Goal: Task Accomplishment & Management: Use online tool/utility

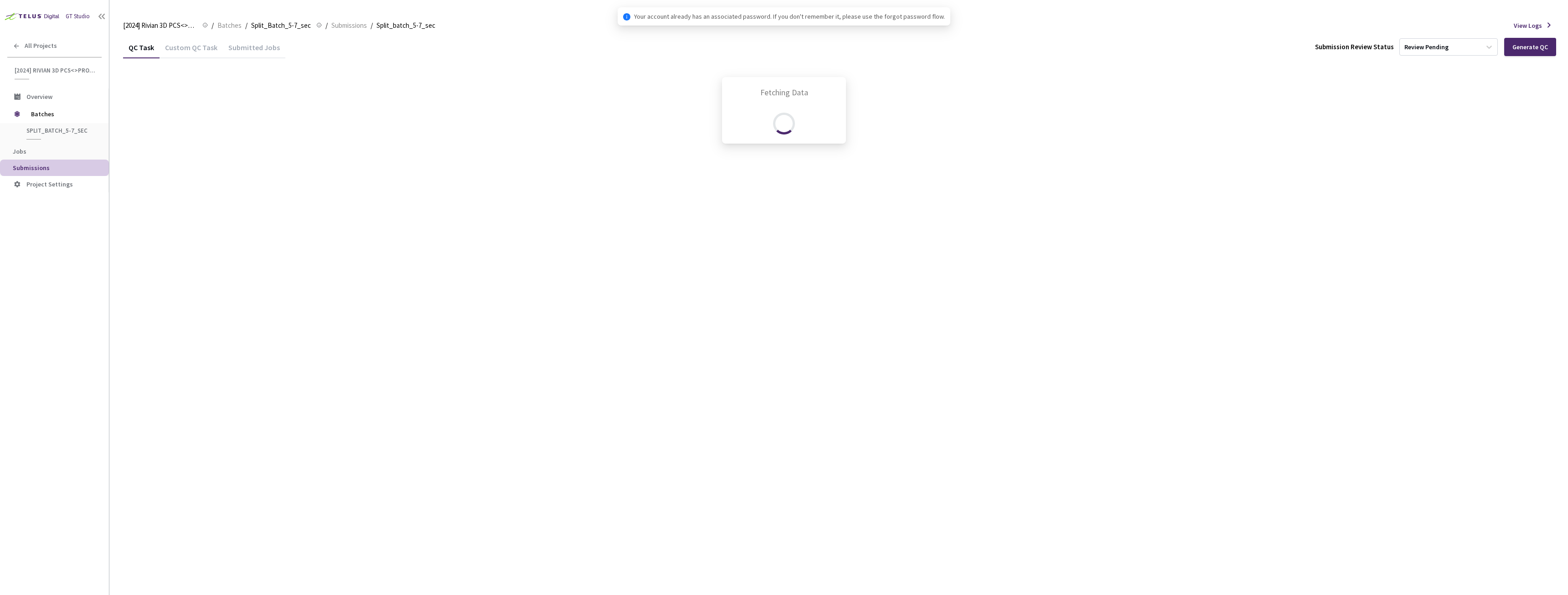
click at [47, 18] on div "Fetching Data" at bounding box center [784, 297] width 1568 height 595
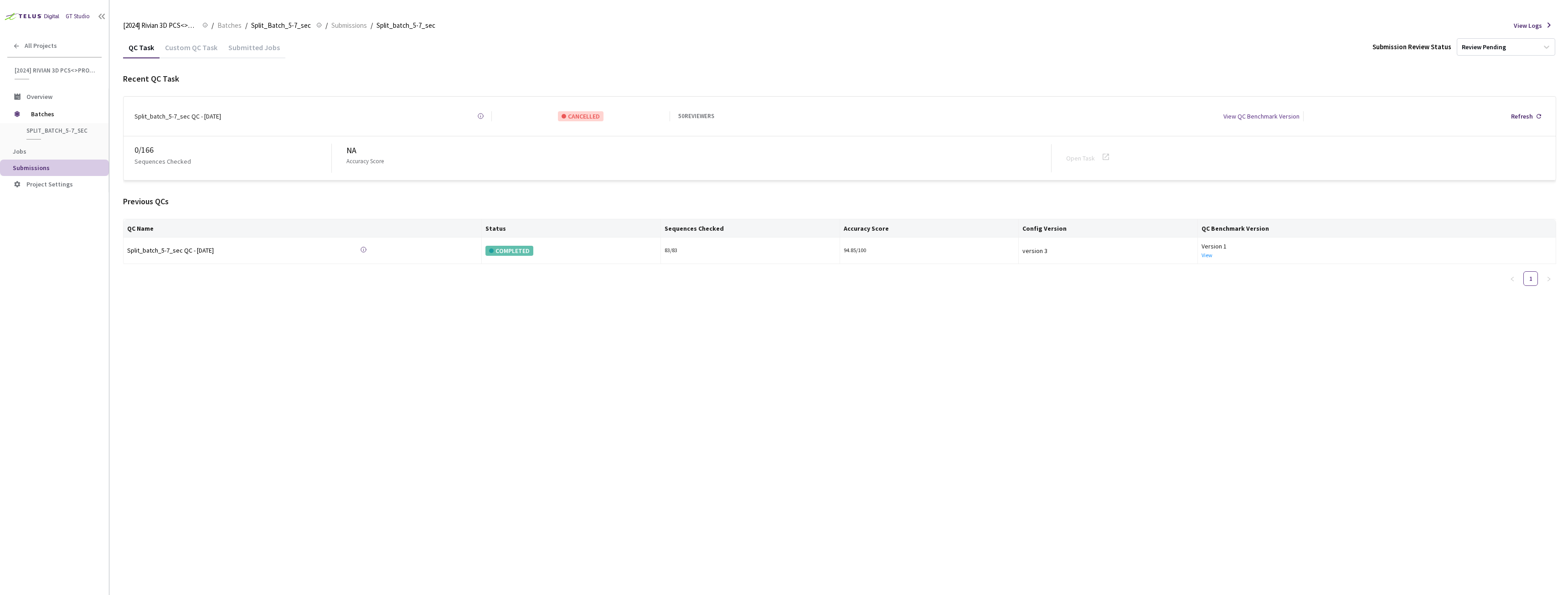
click at [41, 19] on img at bounding box center [31, 16] width 62 height 14
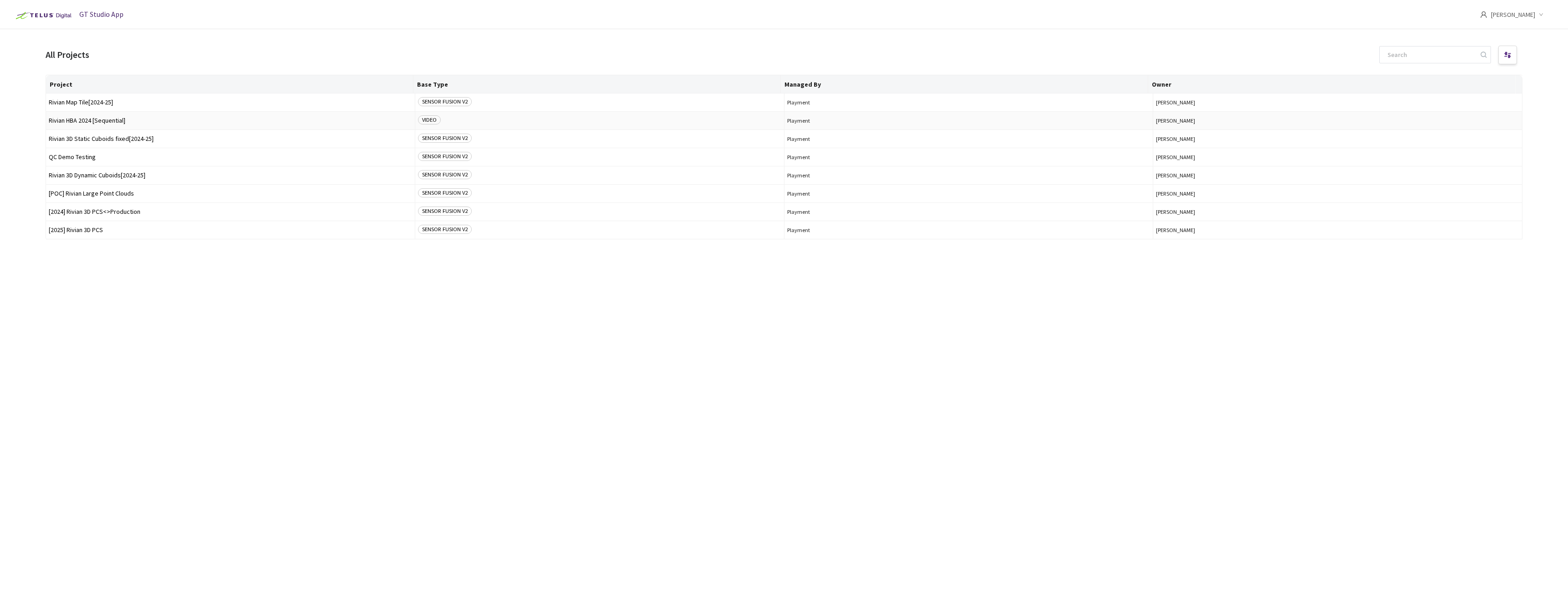
click at [87, 121] on span "Rivian HBA 2024 [Sequential]" at bounding box center [230, 120] width 363 height 7
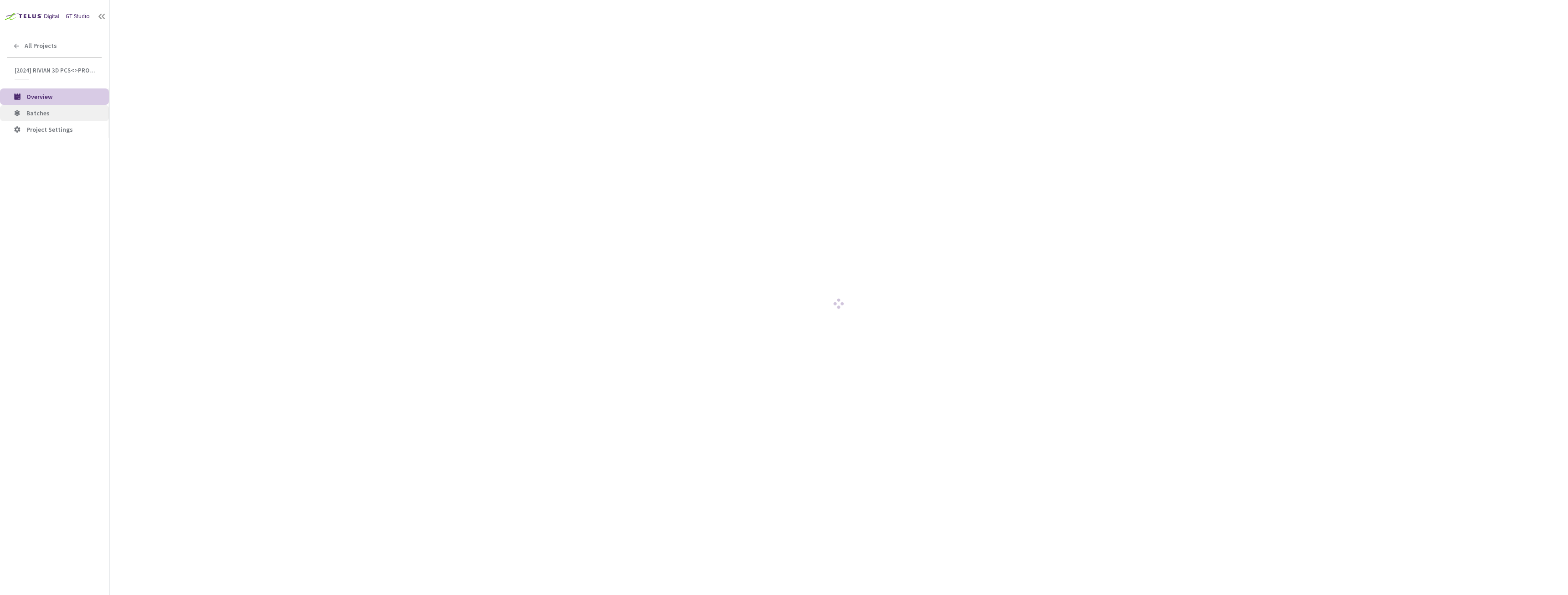
click at [44, 116] on span "Batches" at bounding box center [38, 113] width 23 height 8
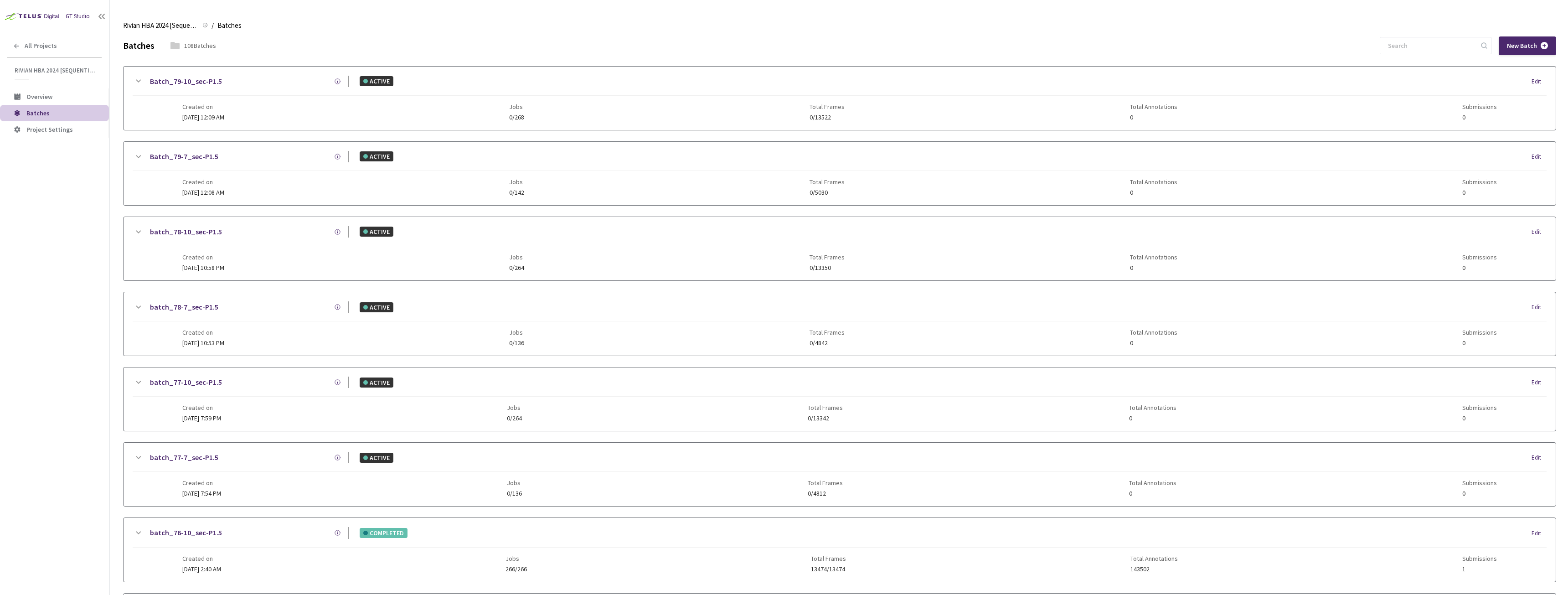
click at [198, 536] on link "batch_76-10_sec-P1.5" at bounding box center [186, 533] width 72 height 12
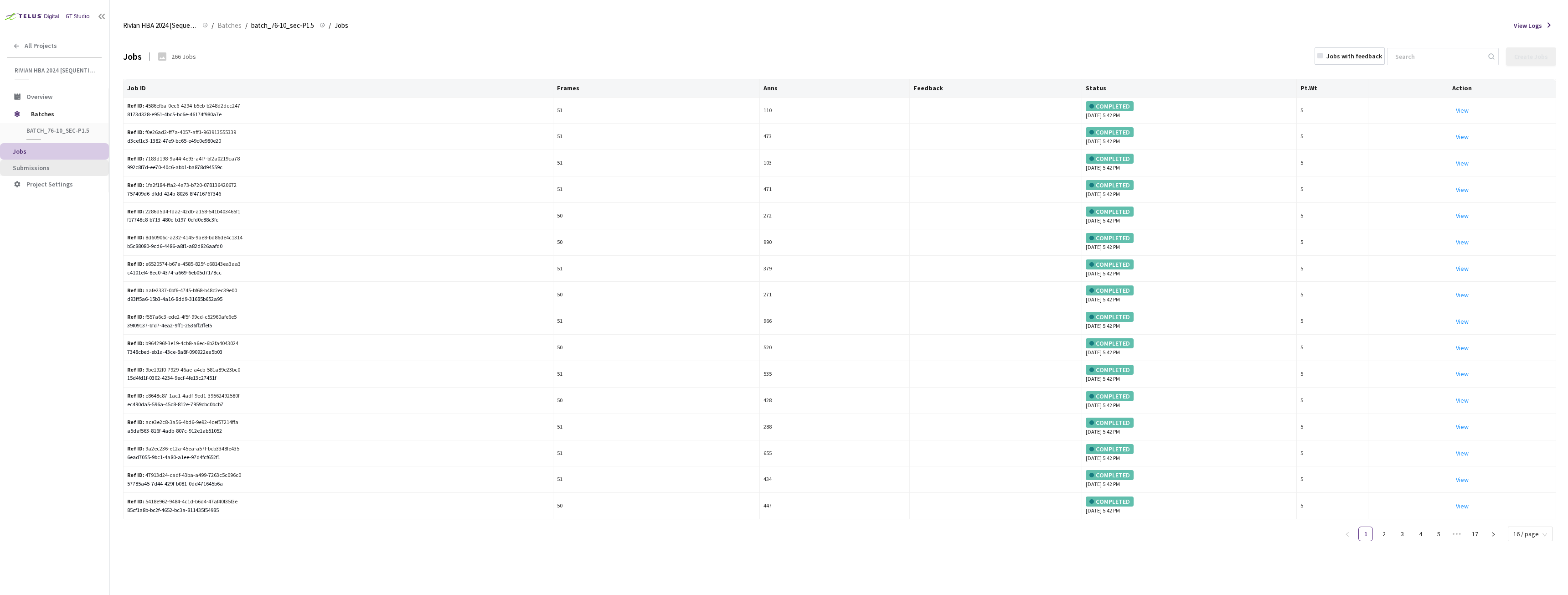
click at [17, 168] on span "Submissions" at bounding box center [31, 167] width 37 height 8
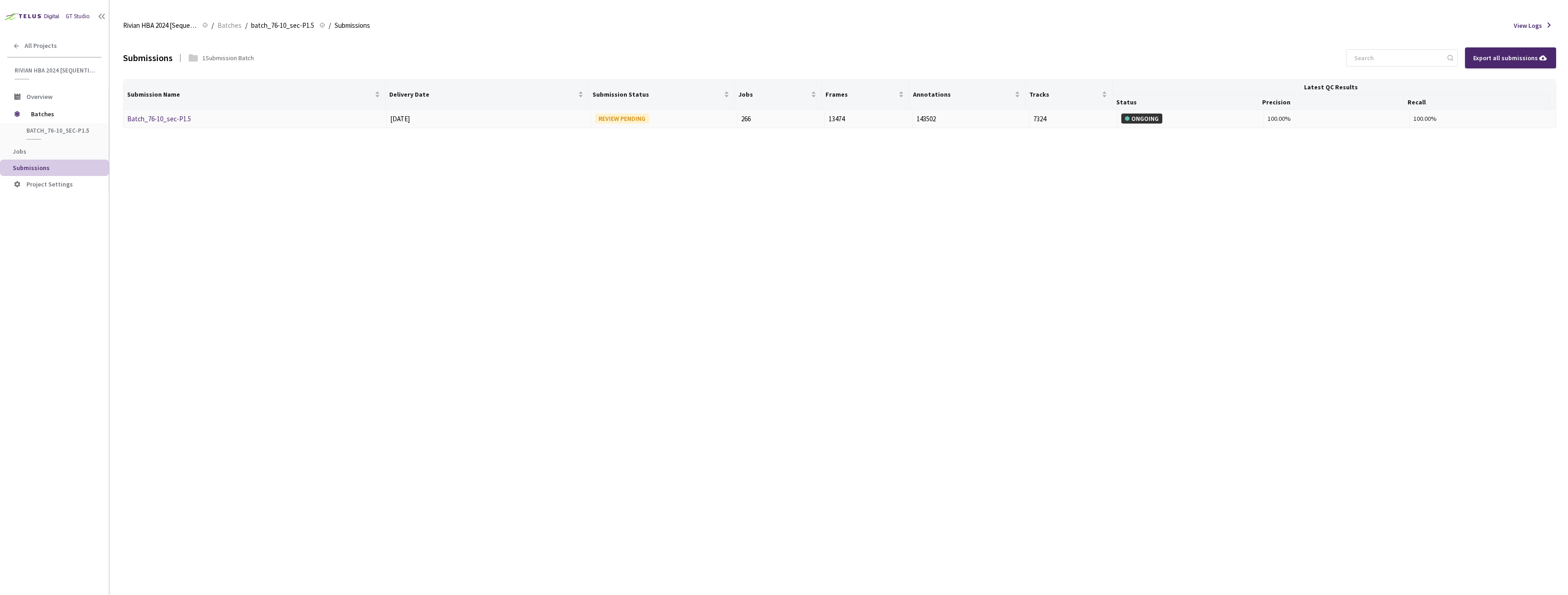
click at [165, 124] on div "Batch_76-10_sec-P1.5" at bounding box center [175, 119] width 97 height 11
click at [163, 121] on link "Batch_76-10_sec-P1.5" at bounding box center [159, 119] width 64 height 9
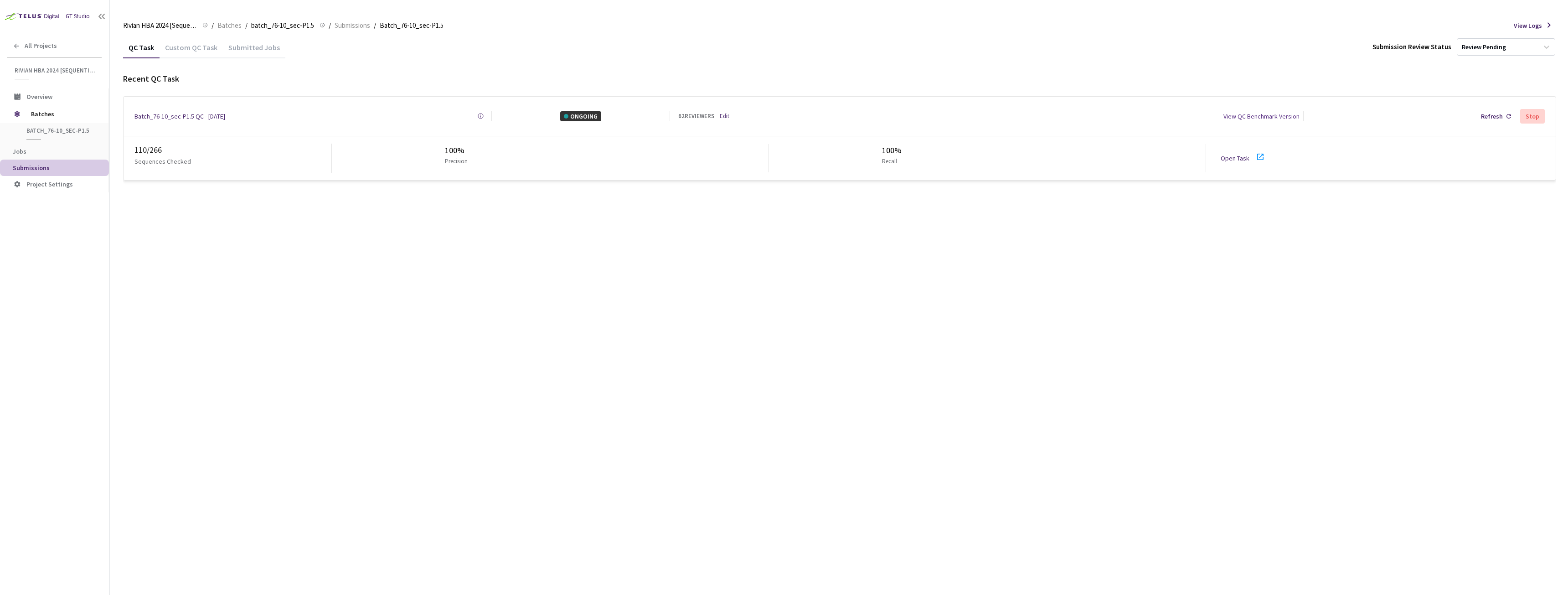
click at [161, 111] on div "Batch_76-10_sec-P1.5 QC - 11 Aug, 2025" at bounding box center [180, 116] width 91 height 10
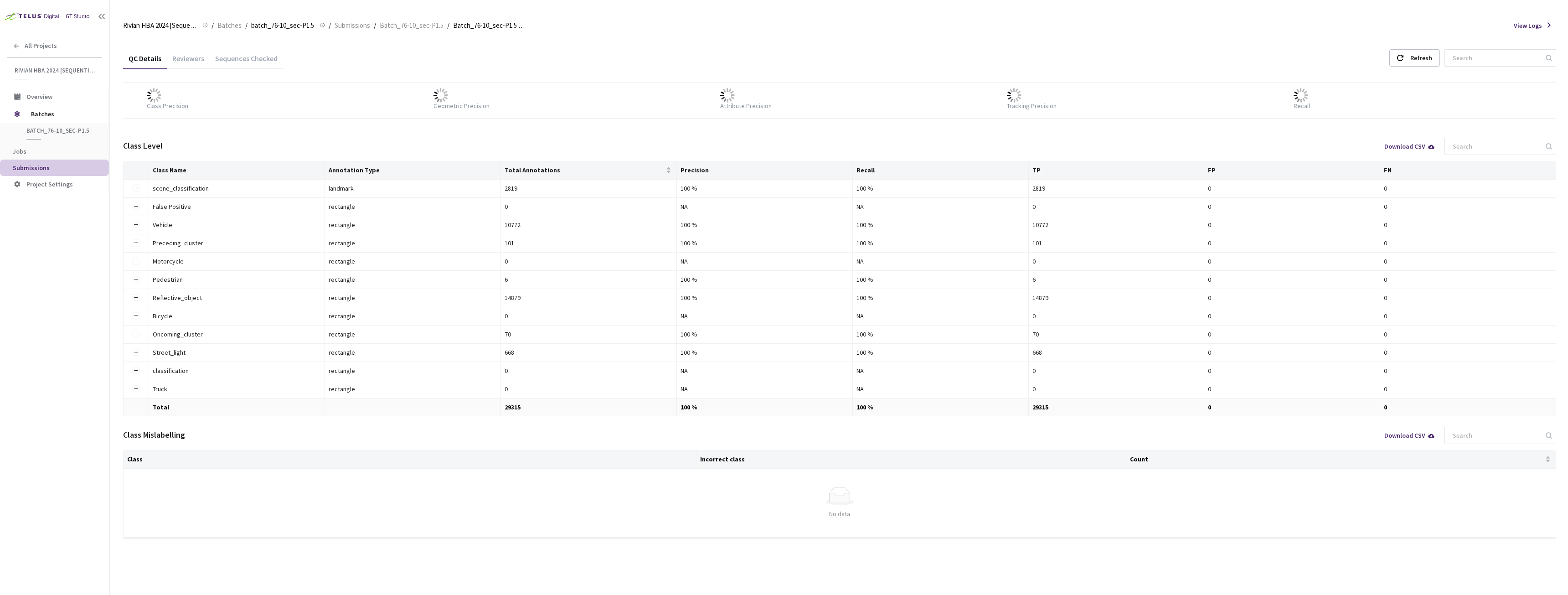
click at [257, 62] on div "Sequences Checked" at bounding box center [246, 61] width 74 height 15
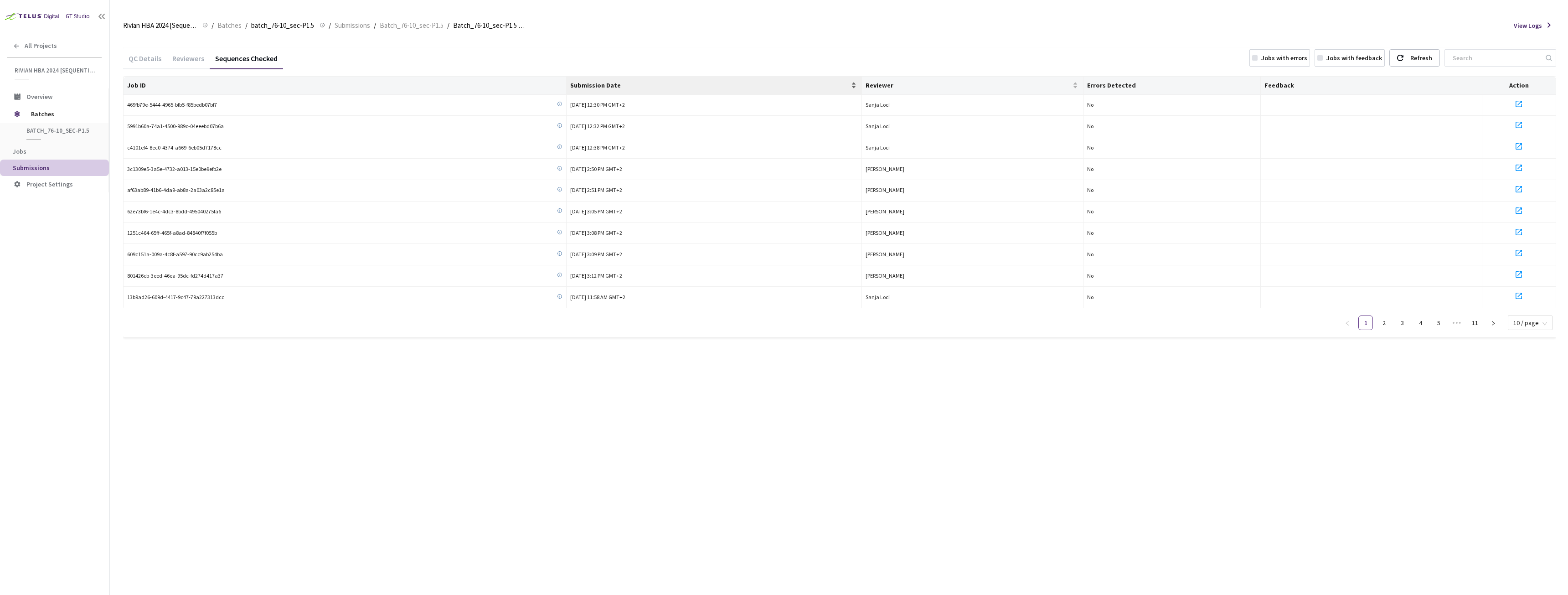
click at [637, 90] on div "Submission Date" at bounding box center [714, 85] width 288 height 9
click at [639, 86] on span "Submission Date" at bounding box center [710, 85] width 279 height 7
click at [711, 88] on span "Submission Date" at bounding box center [710, 85] width 279 height 7
click at [710, 88] on span "Submission Date" at bounding box center [710, 85] width 279 height 7
click at [768, 96] on td "11 Aug, 2025 at 10:05 AM GMT+2" at bounding box center [714, 105] width 295 height 21
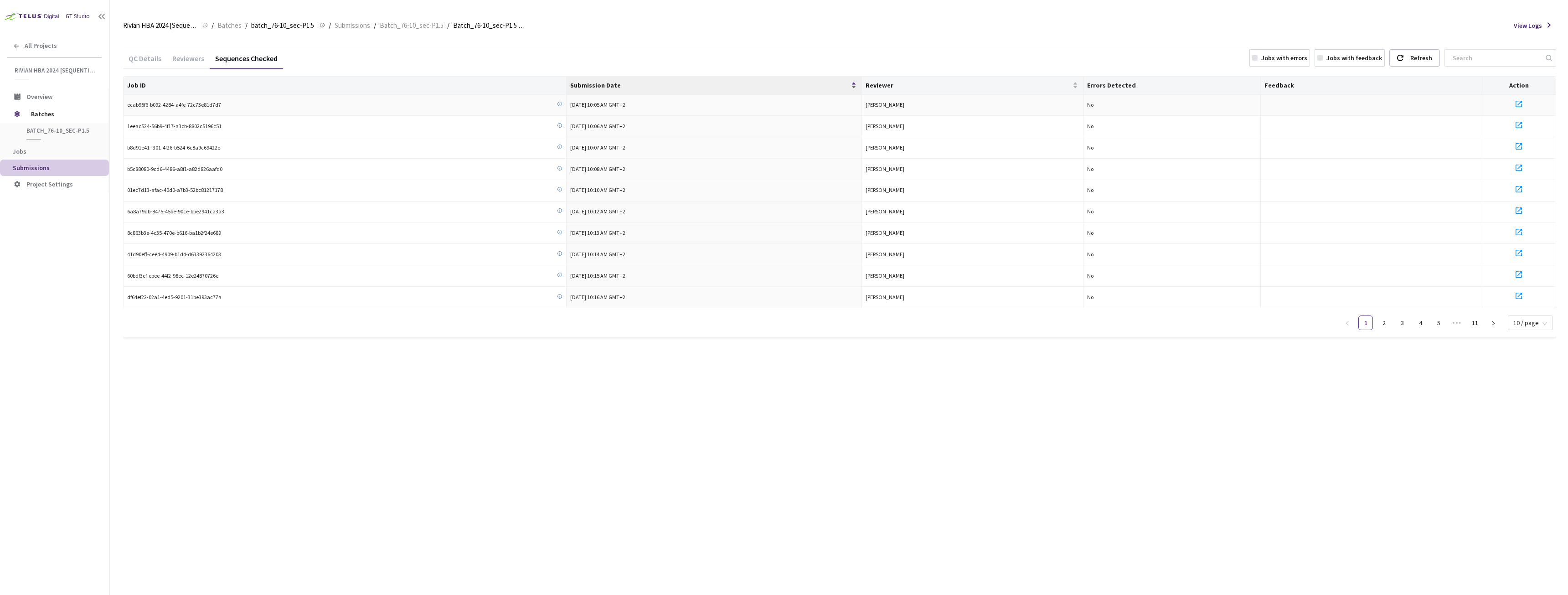
click at [761, 90] on div "Submission Date" at bounding box center [714, 85] width 288 height 9
click at [618, 85] on span "Submission Date" at bounding box center [710, 85] width 279 height 7
click at [1482, 323] on link "11" at bounding box center [1475, 323] width 13 height 13
click at [1426, 324] on link "8" at bounding box center [1420, 323] width 13 height 13
click at [1421, 325] on link "8" at bounding box center [1420, 323] width 13 height 13
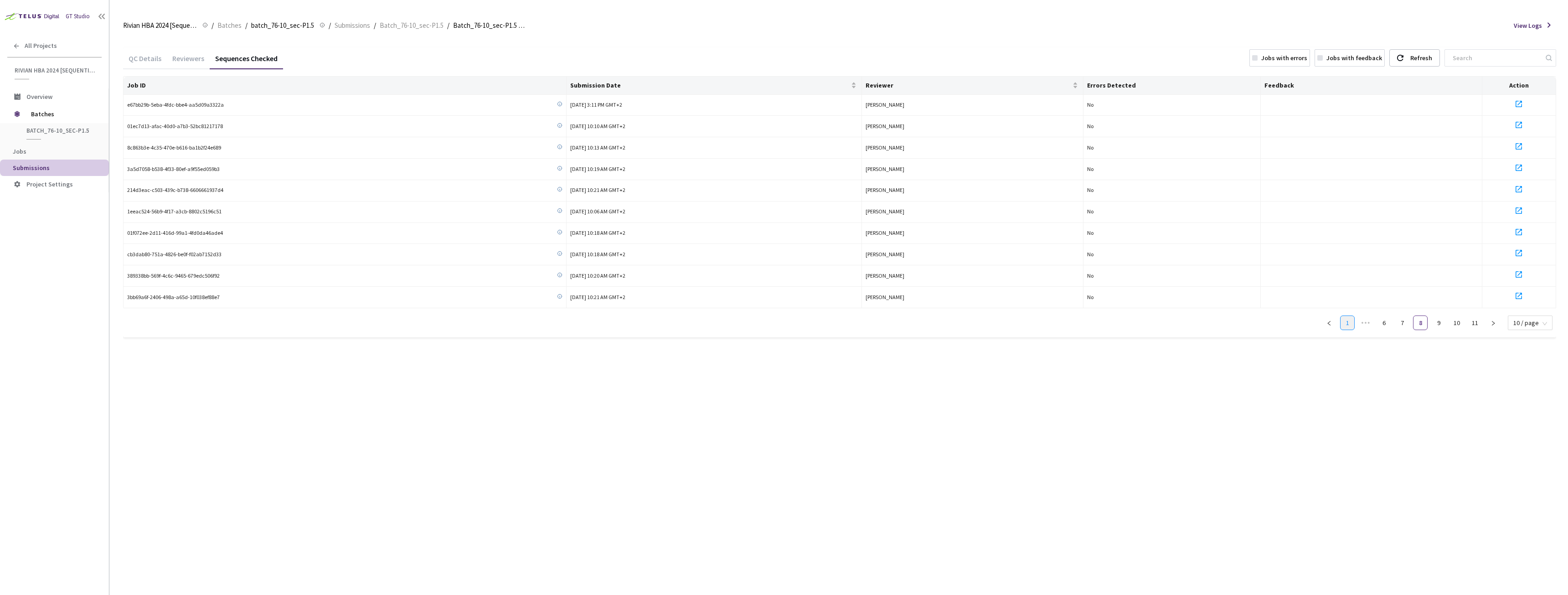
click at [1351, 323] on link "1" at bounding box center [1347, 323] width 13 height 13
click at [190, 54] on div "Reviewers" at bounding box center [188, 61] width 43 height 15
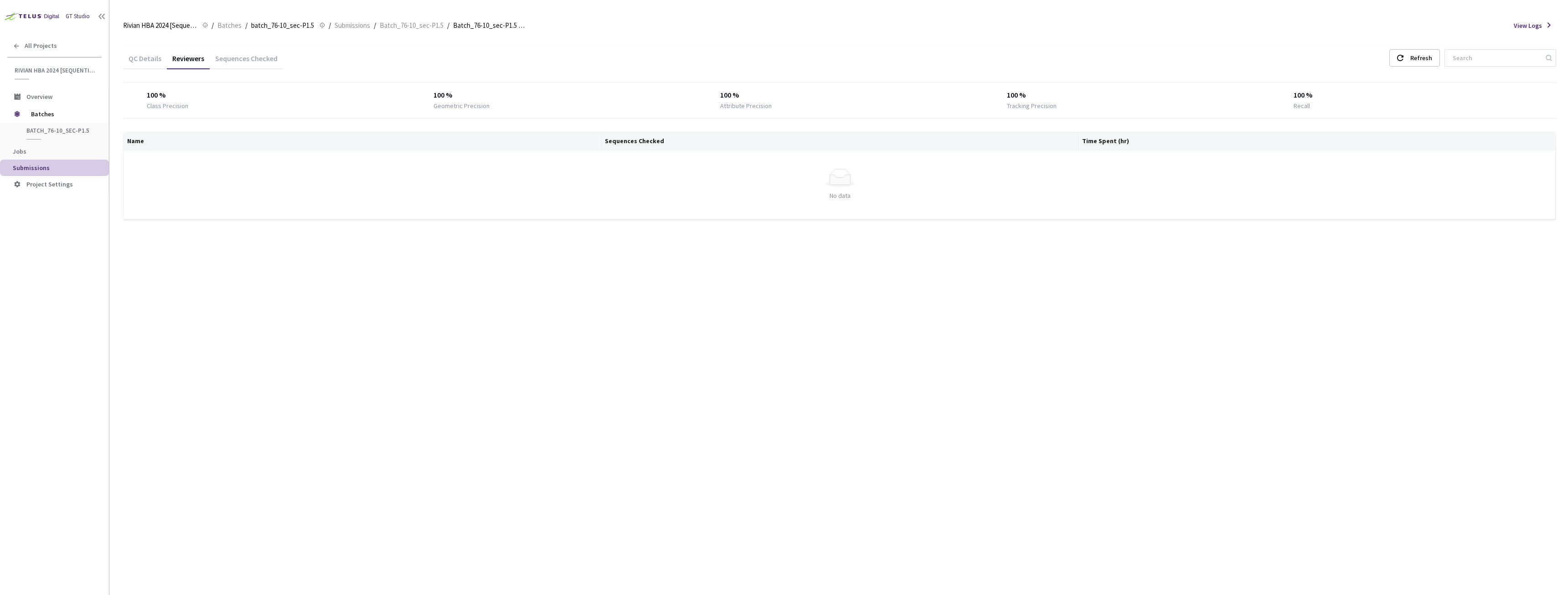
click at [267, 55] on div "Sequences Checked" at bounding box center [246, 61] width 74 height 15
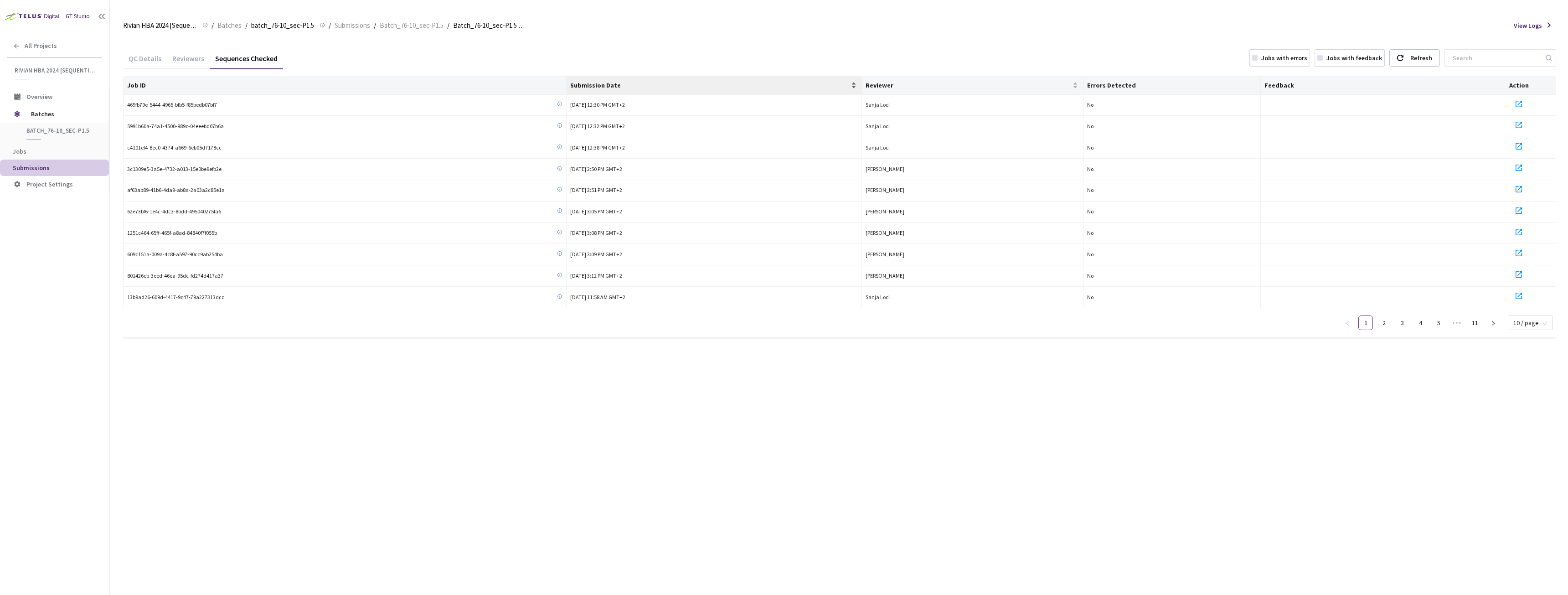
click at [621, 87] on span "Submission Date" at bounding box center [710, 85] width 279 height 7
click at [425, 25] on span "Batch_76-10_sec-P1.5" at bounding box center [411, 26] width 64 height 11
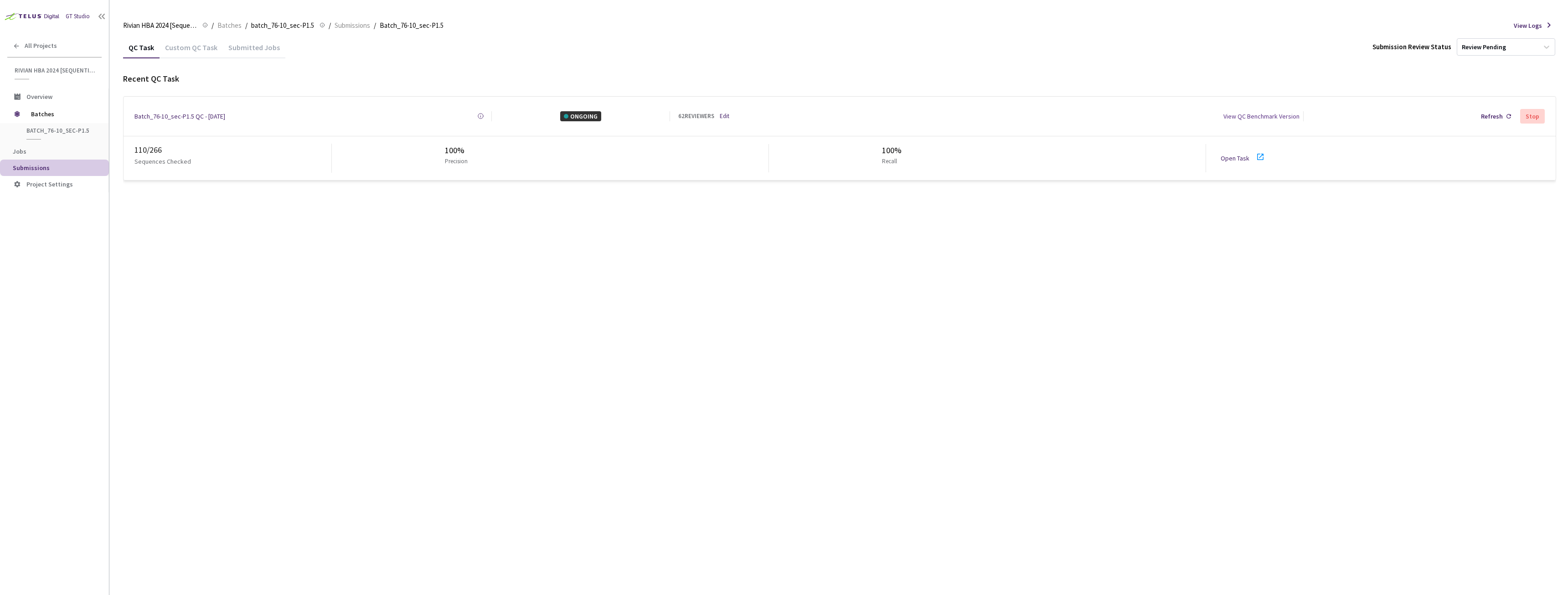
click at [173, 111] on div "Batch_76-10_sec-P1.5 QC - 11 Aug, 2025" at bounding box center [180, 116] width 91 height 10
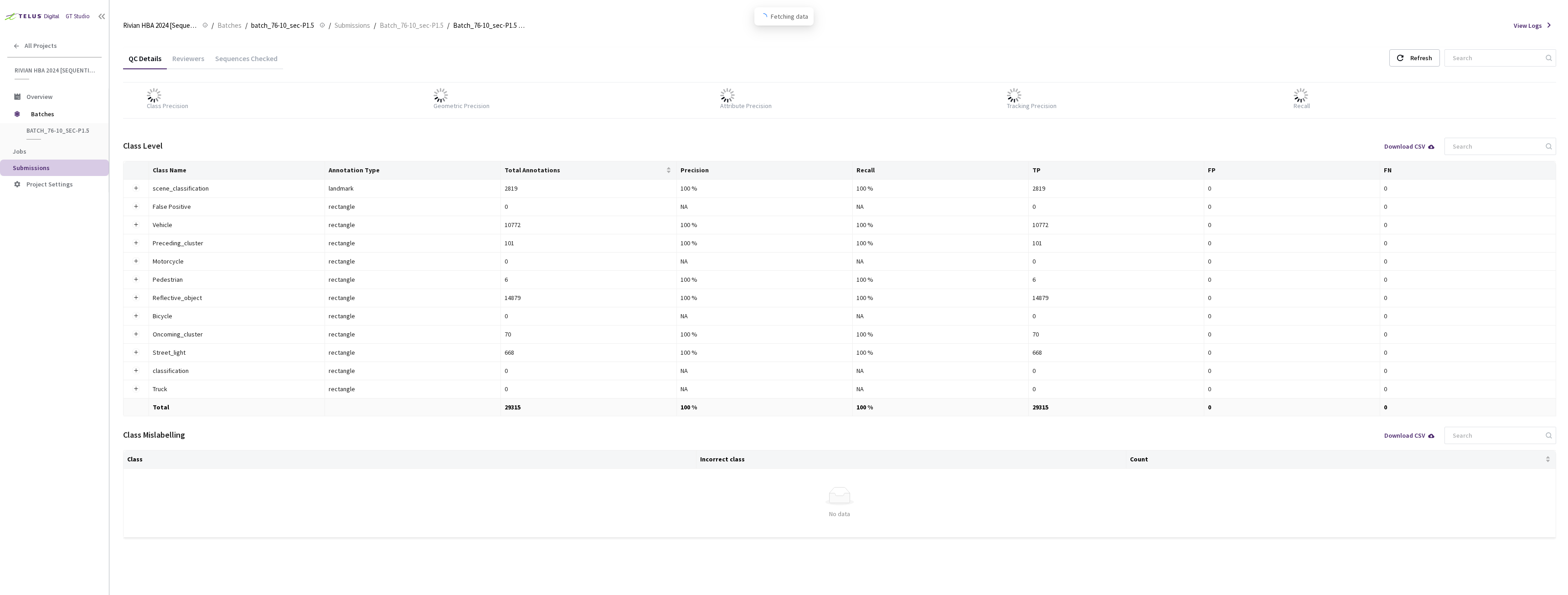
click at [236, 57] on div "Sequences Checked" at bounding box center [246, 61] width 74 height 15
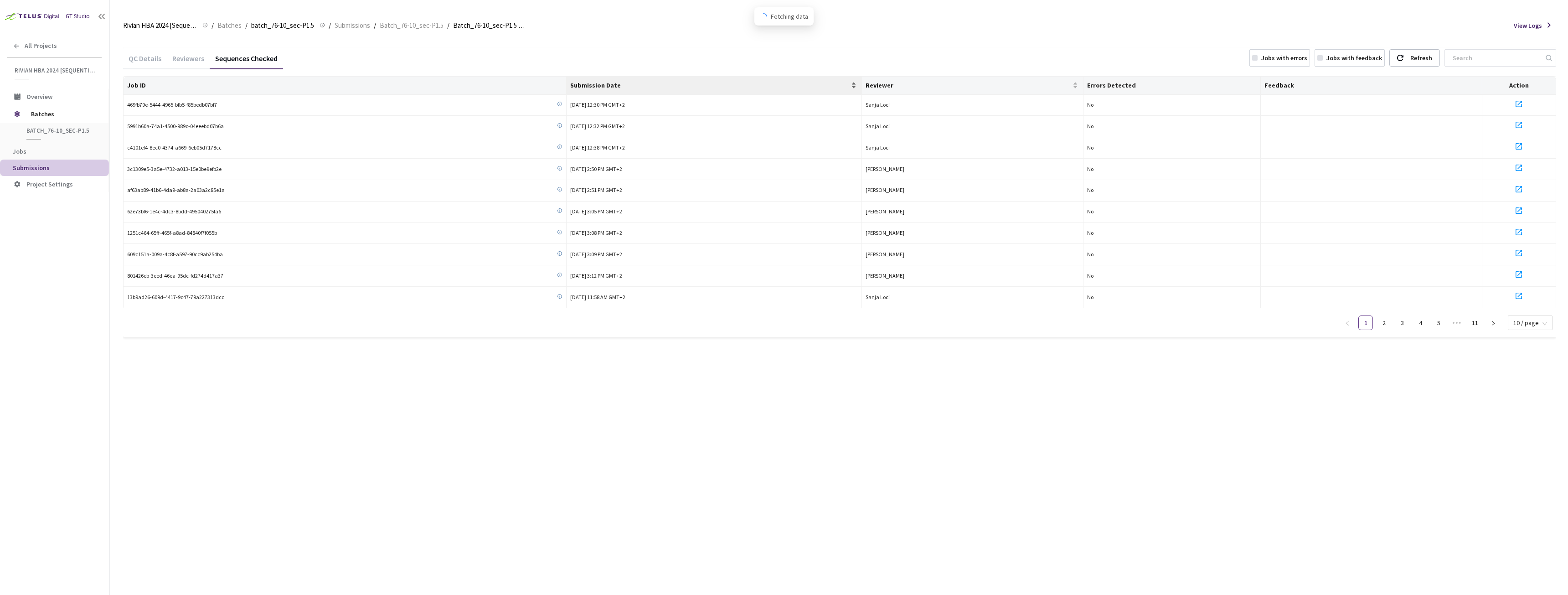
click at [620, 89] on span "Submission Date" at bounding box center [710, 85] width 279 height 7
click at [186, 53] on div "Reviewers" at bounding box center [188, 57] width 43 height 19
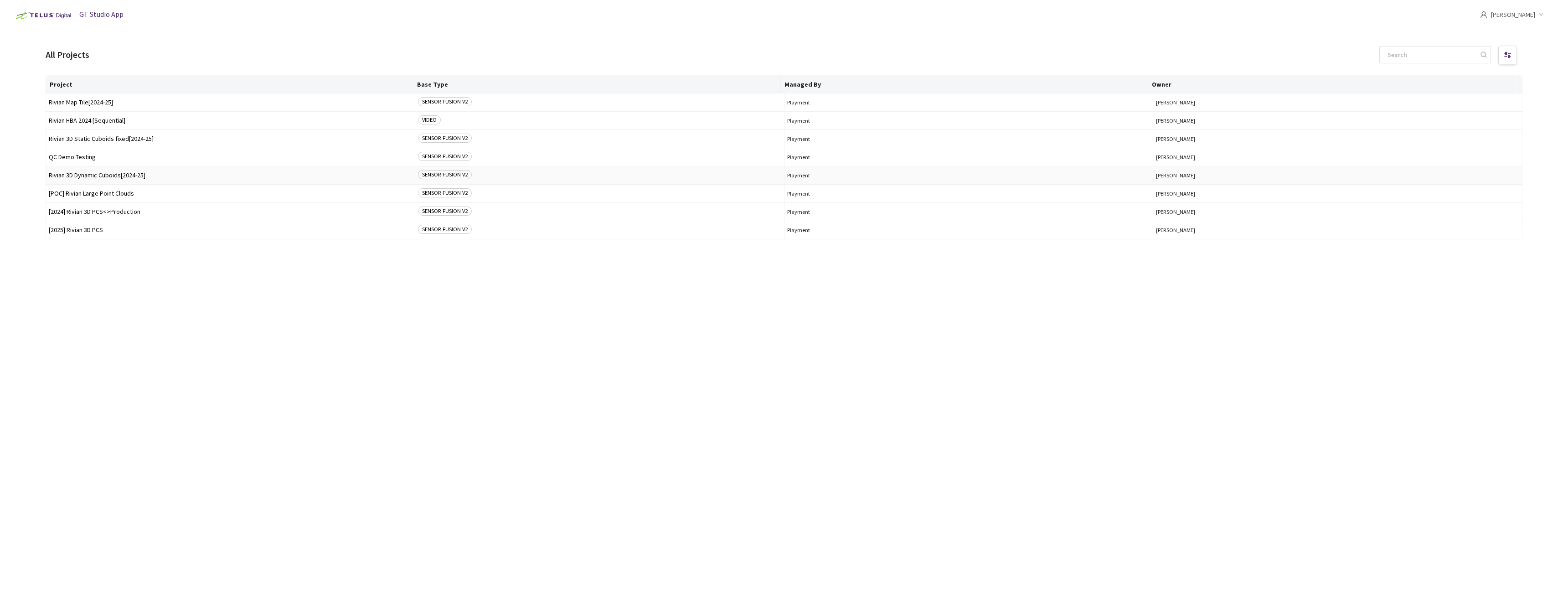
click at [113, 180] on td "Rivian 3D Dynamic Cuboids[2024-25]" at bounding box center [231, 175] width 369 height 18
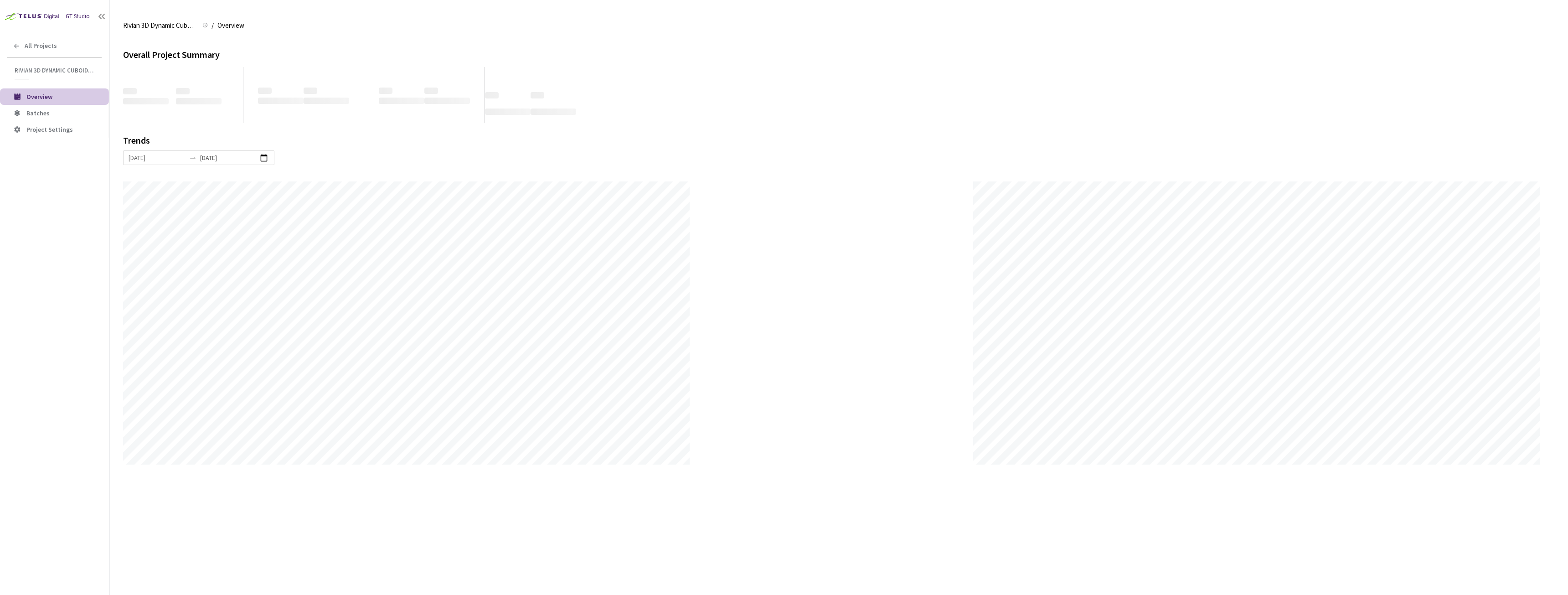
scroll to position [595, 1568]
click at [47, 108] on li "Batches" at bounding box center [54, 113] width 109 height 16
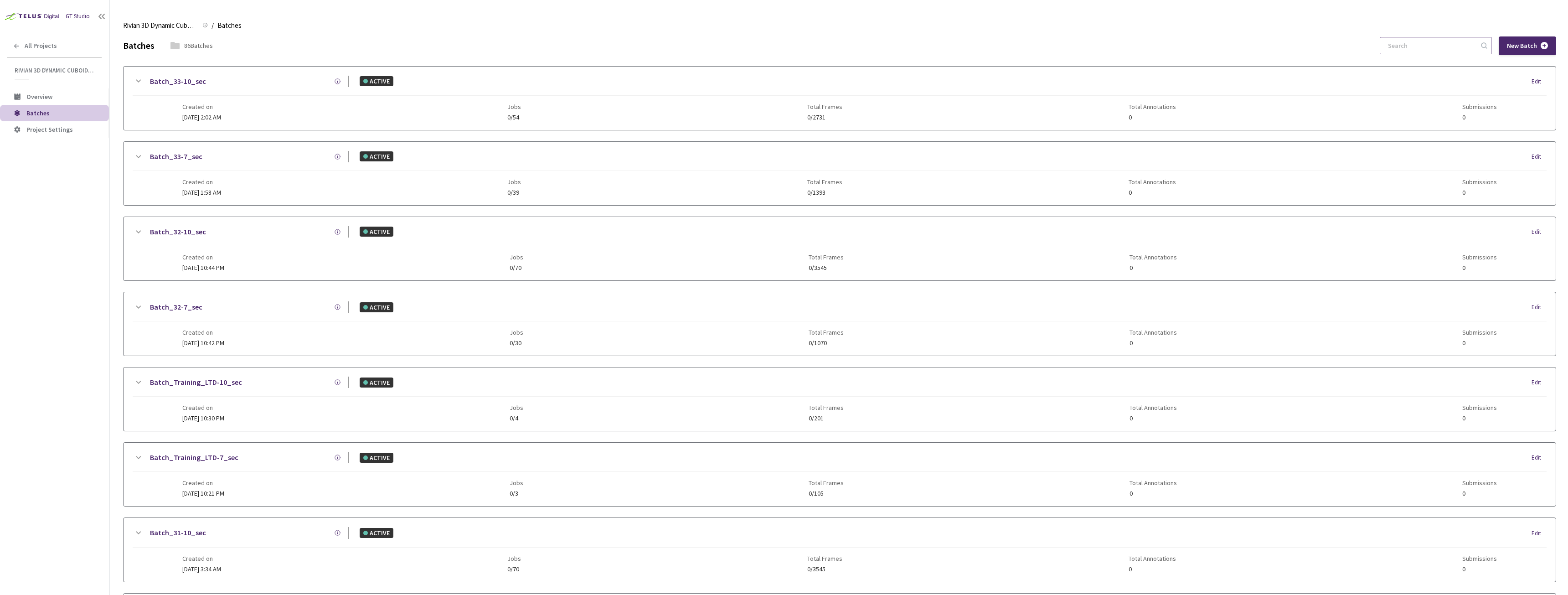
click at [1424, 44] on input at bounding box center [1431, 45] width 97 height 16
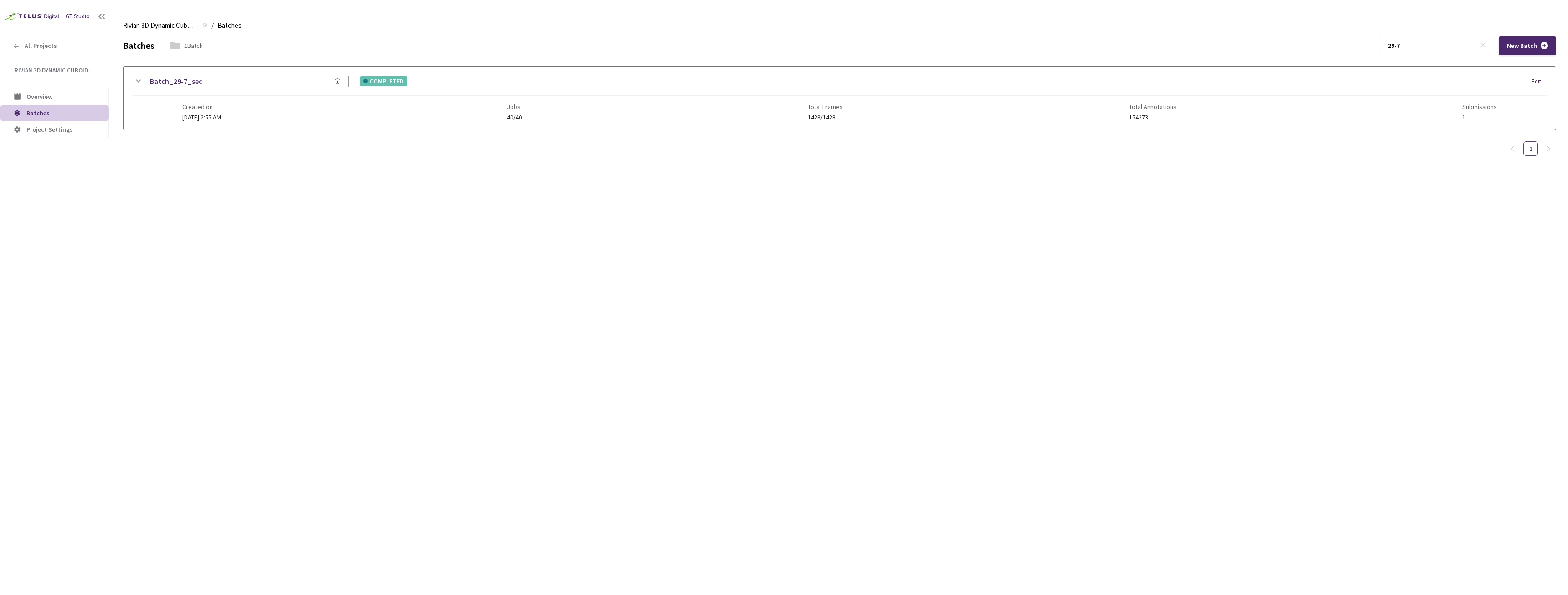
type input "29-7"
click at [186, 79] on link "Batch_29-7_sec" at bounding box center [176, 81] width 52 height 12
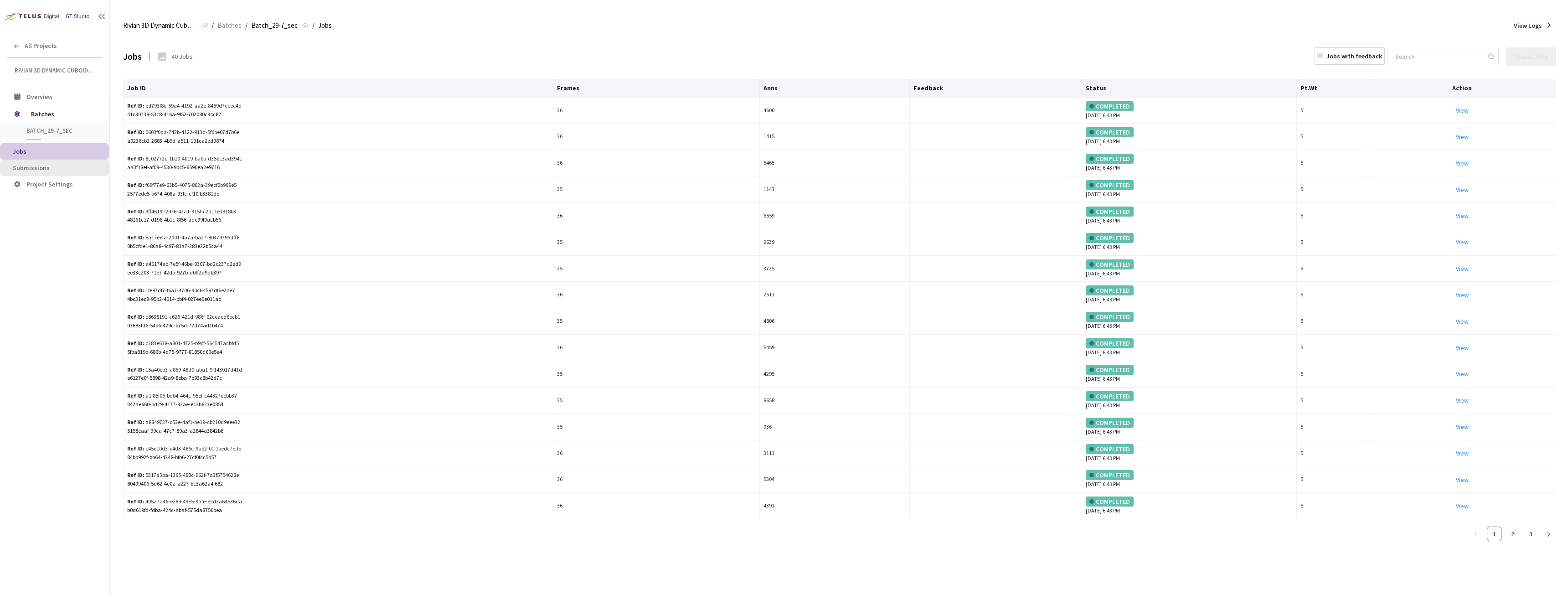
click at [32, 171] on span "Submissions" at bounding box center [31, 167] width 37 height 8
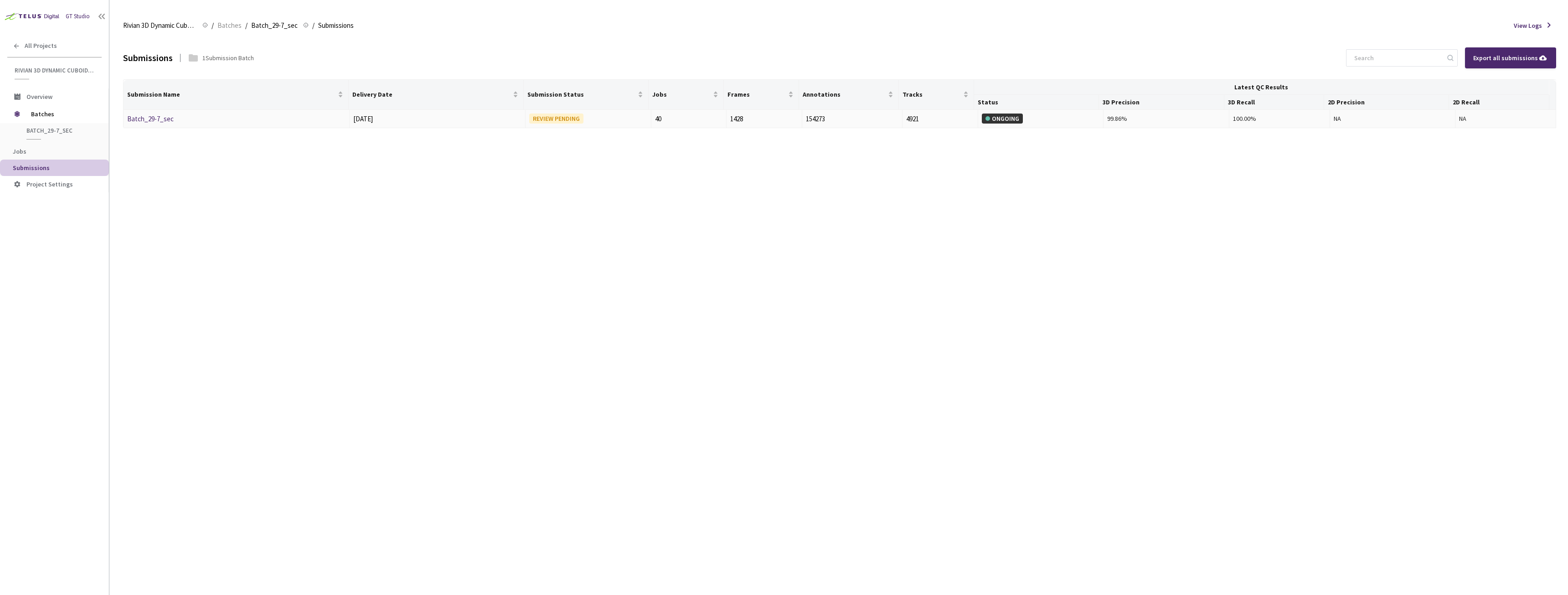
click at [151, 114] on link "Batch_29-7_sec" at bounding box center [150, 119] width 46 height 9
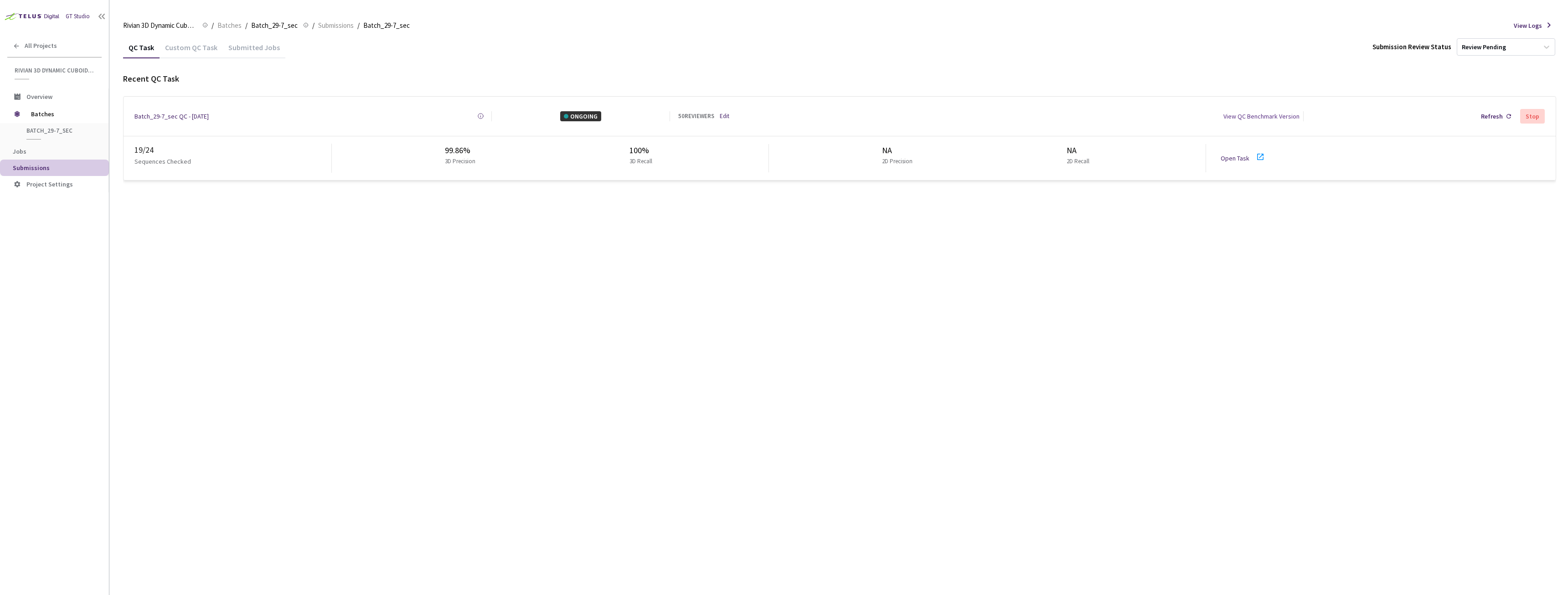
click at [175, 116] on div "Batch_29-7_sec QC - [DATE]" at bounding box center [172, 116] width 74 height 10
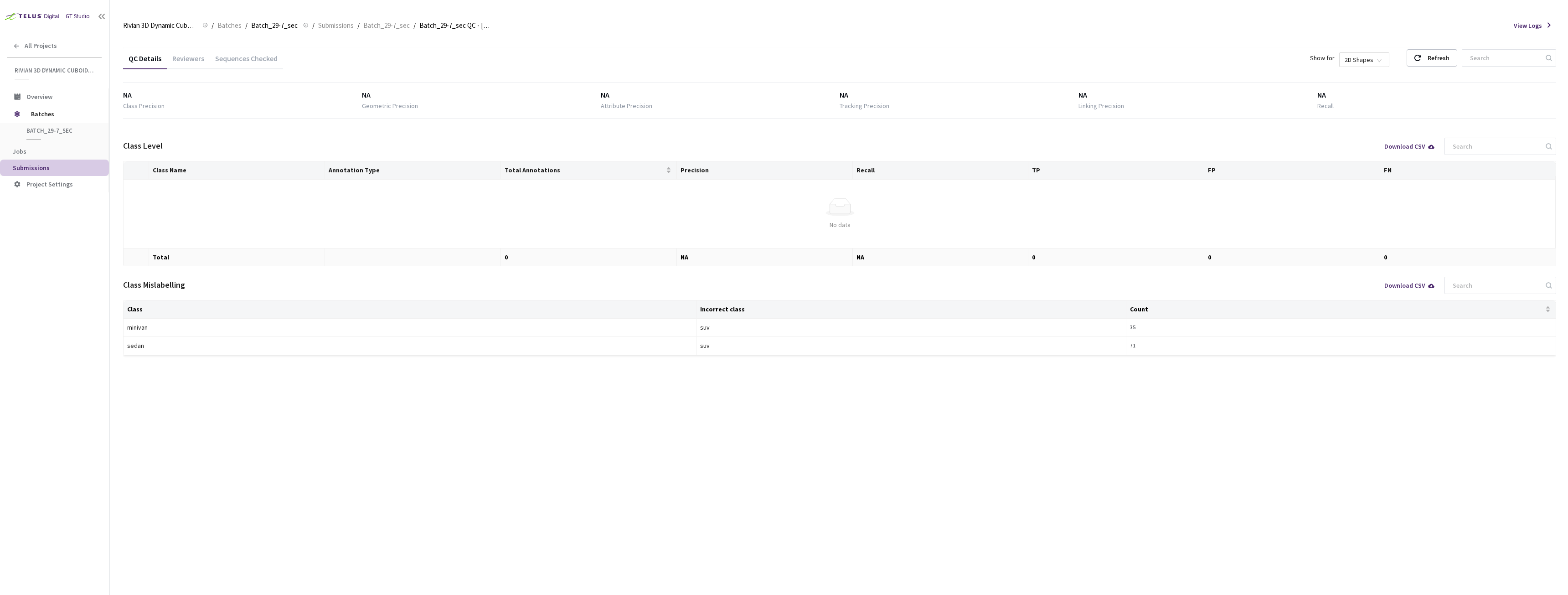
click at [234, 62] on div "Sequences Checked" at bounding box center [246, 61] width 74 height 15
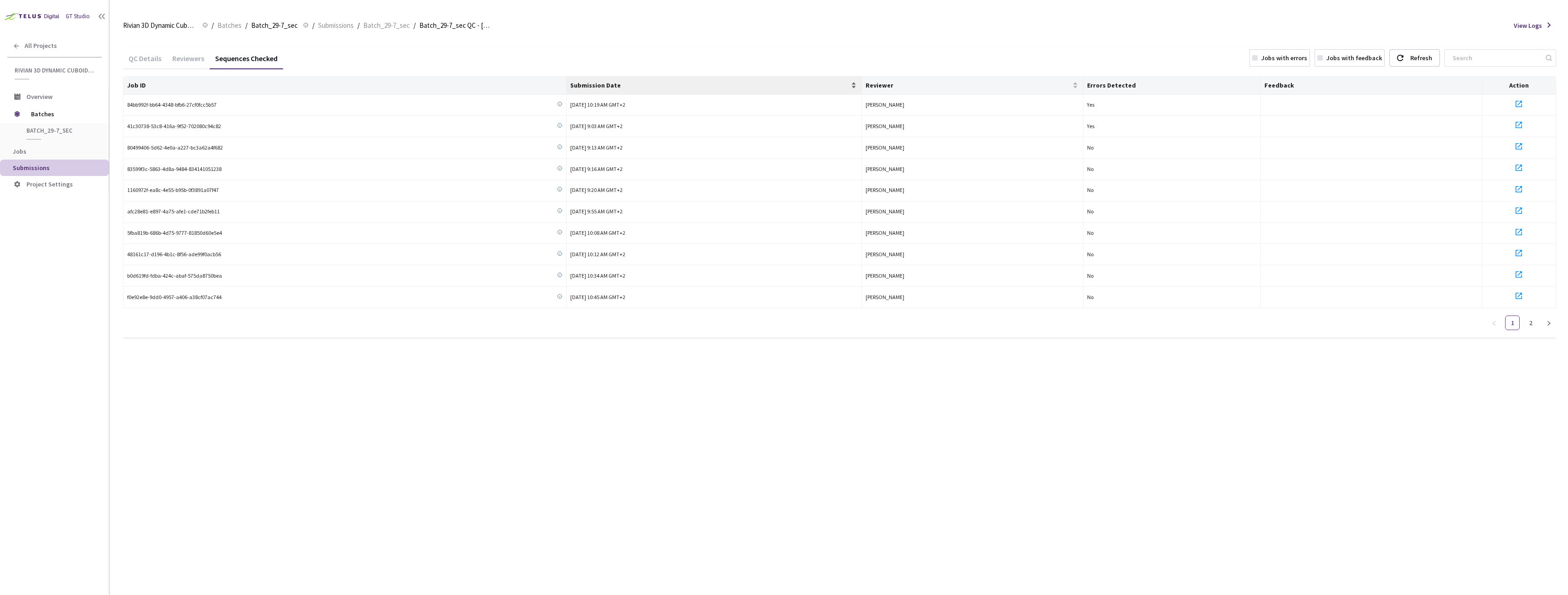
click at [651, 81] on div "Submission Date" at bounding box center [714, 85] width 288 height 9
click at [649, 81] on div "Submission Date" at bounding box center [714, 85] width 288 height 9
click at [54, 18] on img at bounding box center [31, 16] width 62 height 14
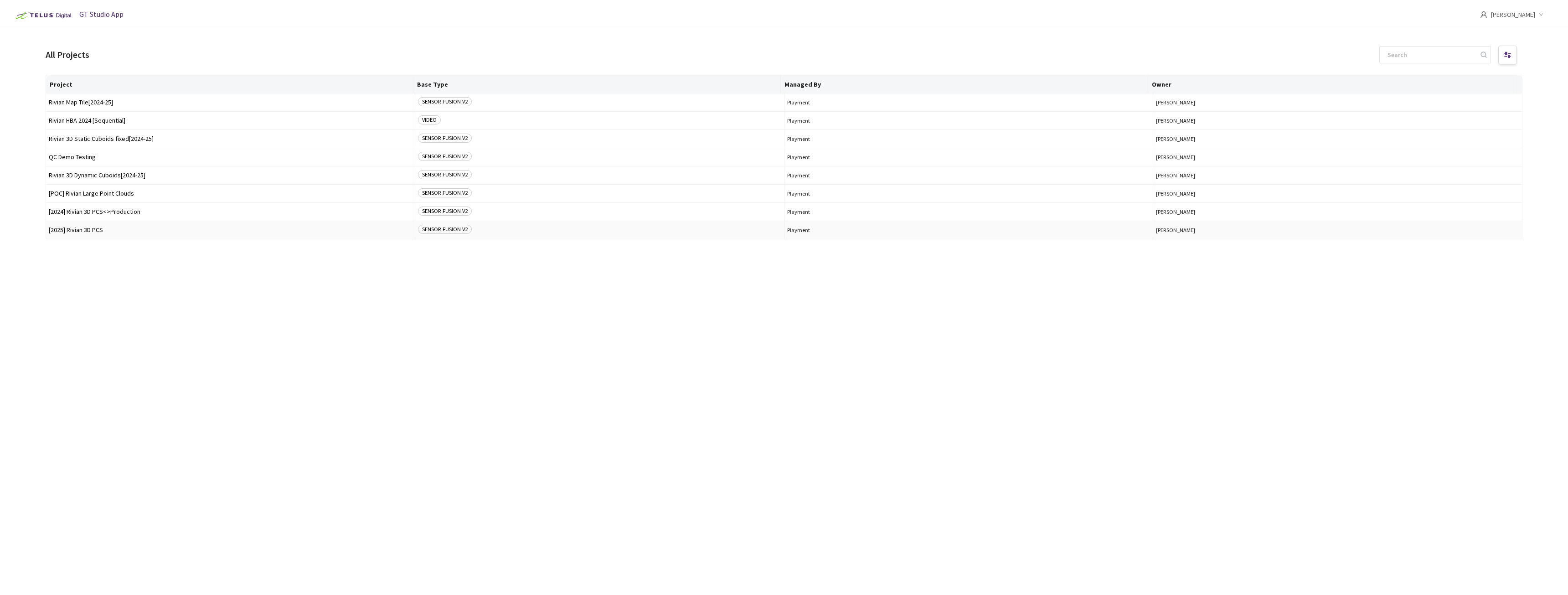
click at [80, 228] on span "[2025] Rivian 3D PCS" at bounding box center [230, 230] width 363 height 7
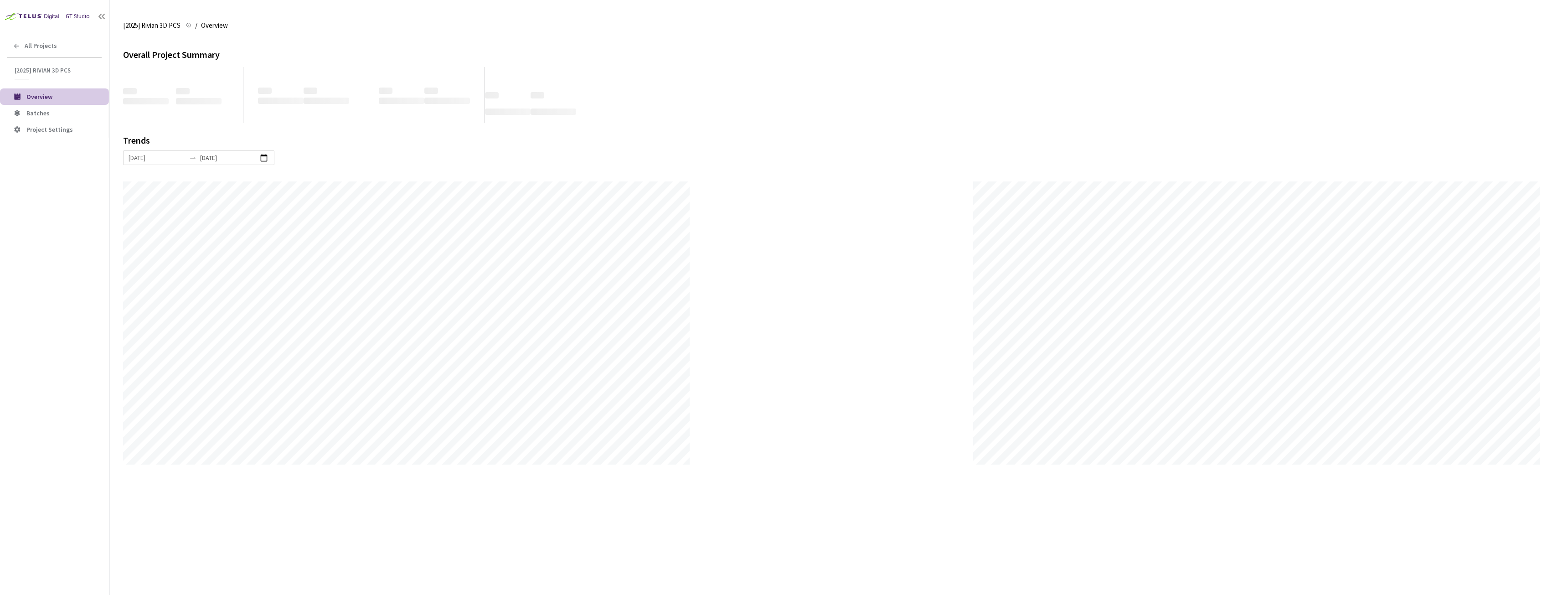
scroll to position [595, 1568]
click at [30, 110] on span "Batches" at bounding box center [38, 113] width 23 height 8
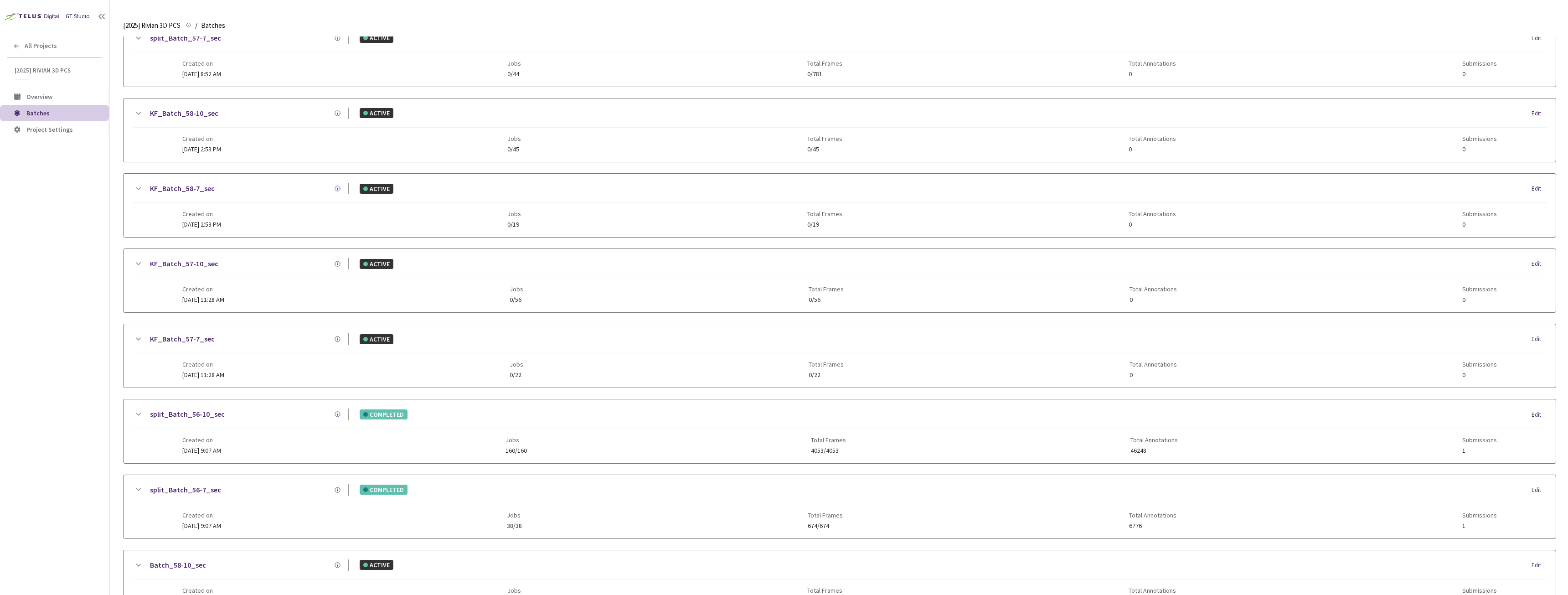
scroll to position [183, 0]
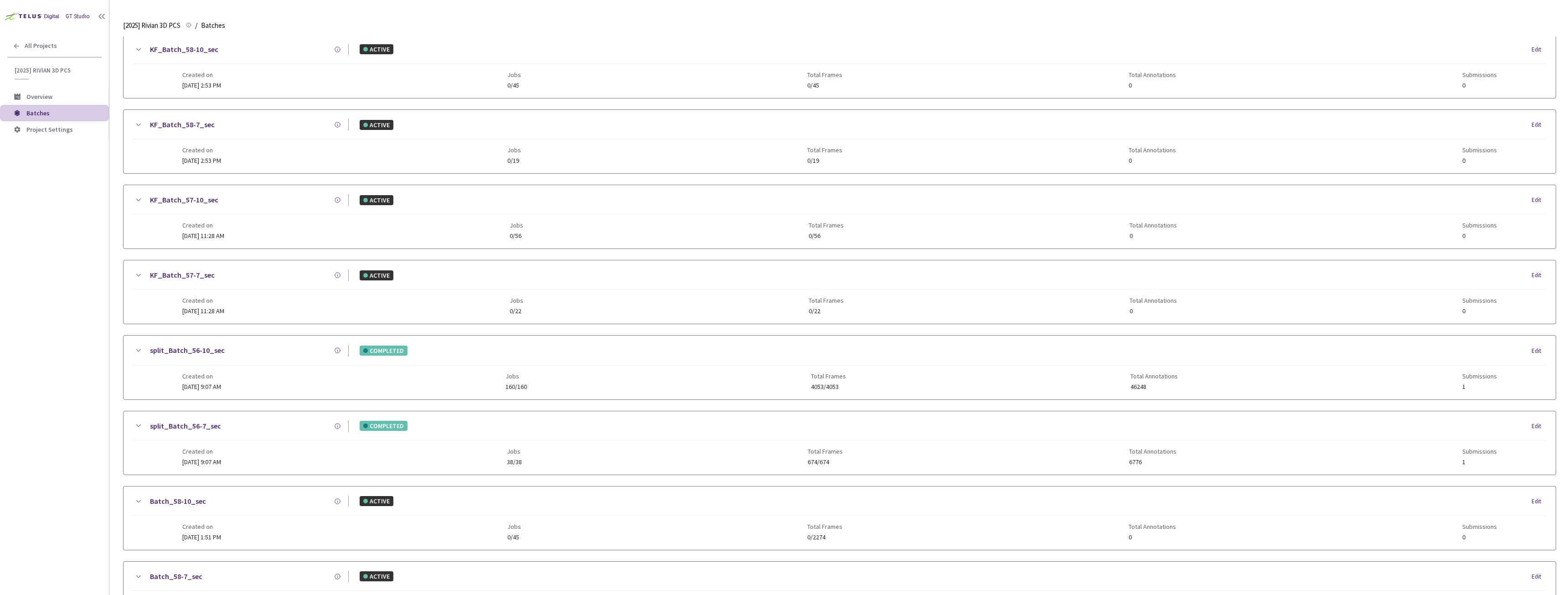
click at [185, 426] on link "split_Batch_56-7_sec" at bounding box center [185, 426] width 71 height 12
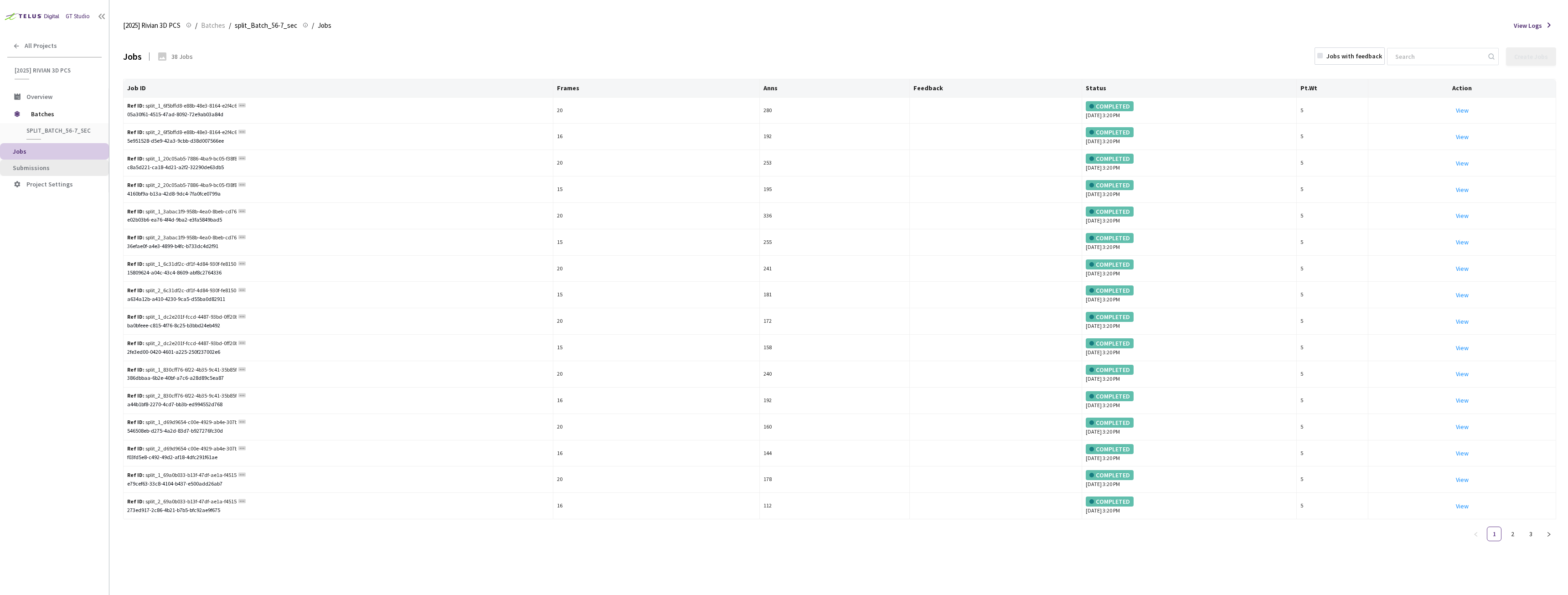
click at [55, 170] on span "Submissions" at bounding box center [57, 168] width 89 height 8
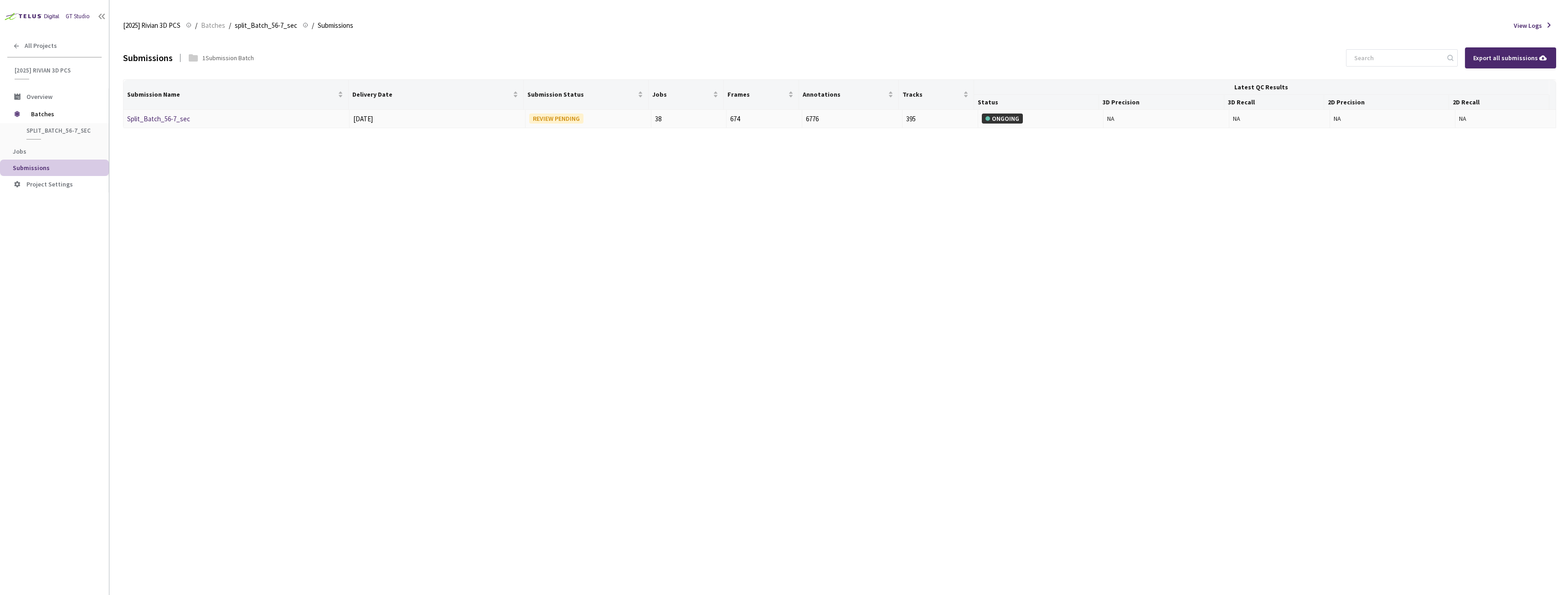
click at [157, 116] on link "Split_Batch_56-7_sec" at bounding box center [158, 119] width 63 height 9
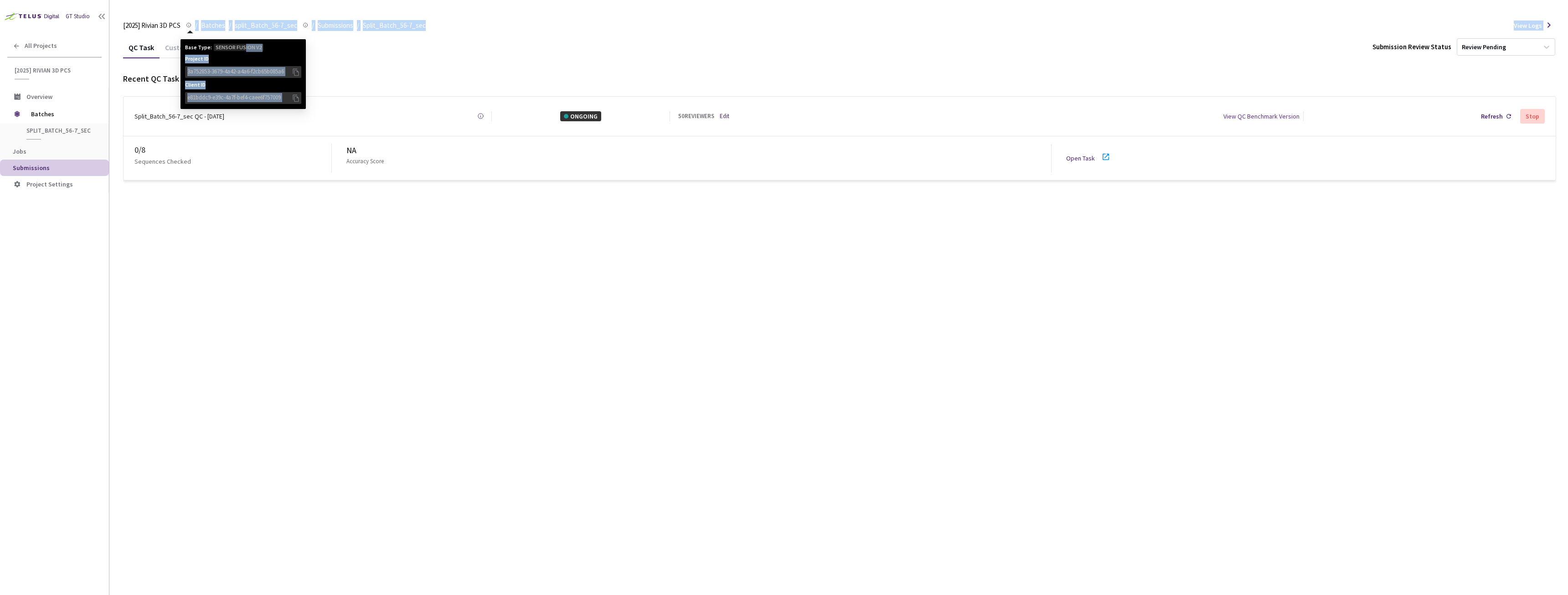
drag, startPoint x: 243, startPoint y: 44, endPoint x: 126, endPoint y: 43, distance: 117.0
click at [126, 43] on div "[2025] Rivian 3D PCS [2025] Rivian 3D PCS Base Type: SENSOR FUSION V2 Project I…" at bounding box center [839, 305] width 1433 height 580
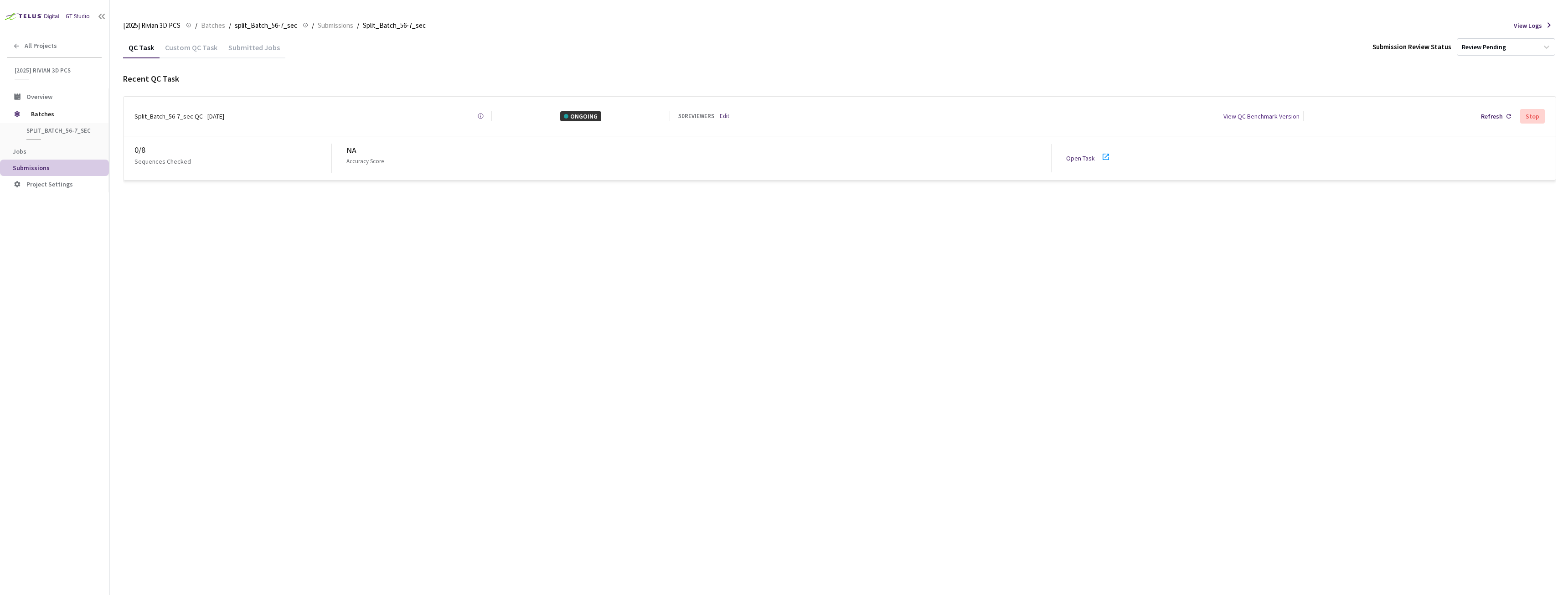
click at [155, 113] on div "Split_Batch_56-7_sec QC - [DATE]" at bounding box center [180, 116] width 90 height 10
click at [156, 115] on div "Split_Batch_56-7_sec QC - [DATE]" at bounding box center [180, 116] width 90 height 10
click at [234, 46] on div "Submitted Jobs" at bounding box center [254, 50] width 63 height 15
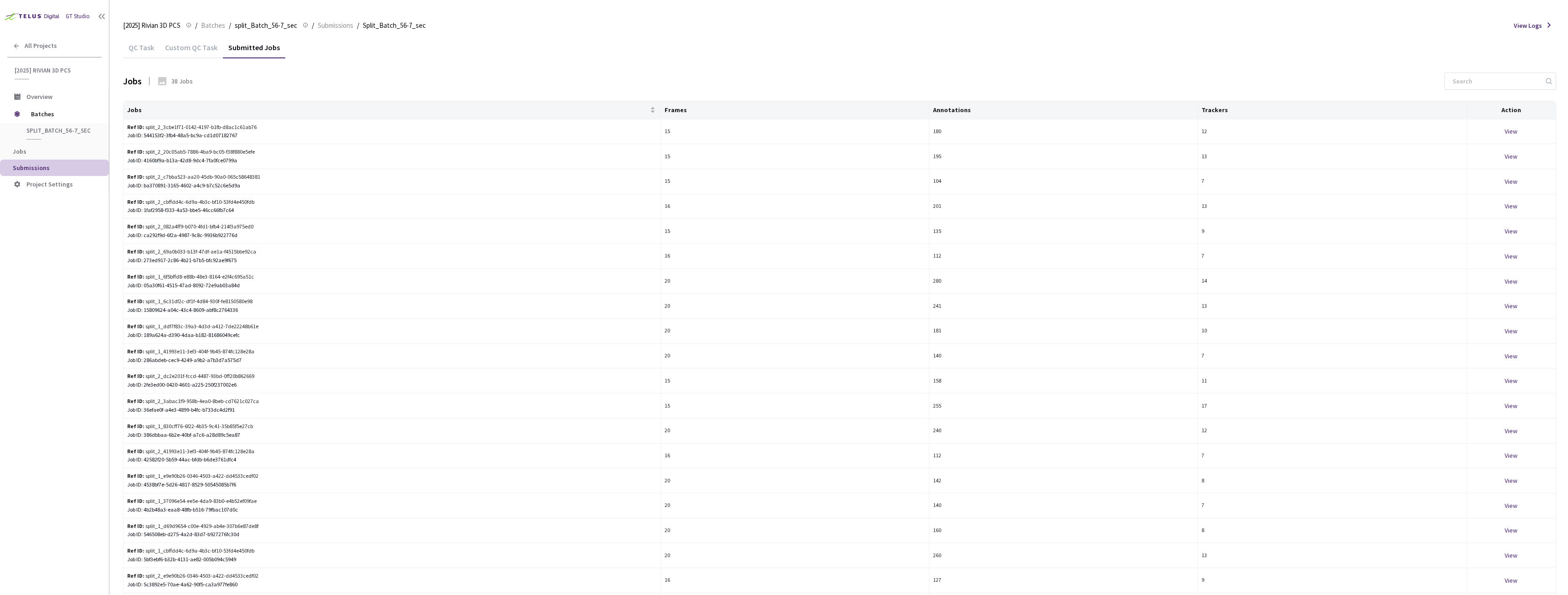
click at [198, 46] on div "Custom QC Task" at bounding box center [191, 50] width 63 height 15
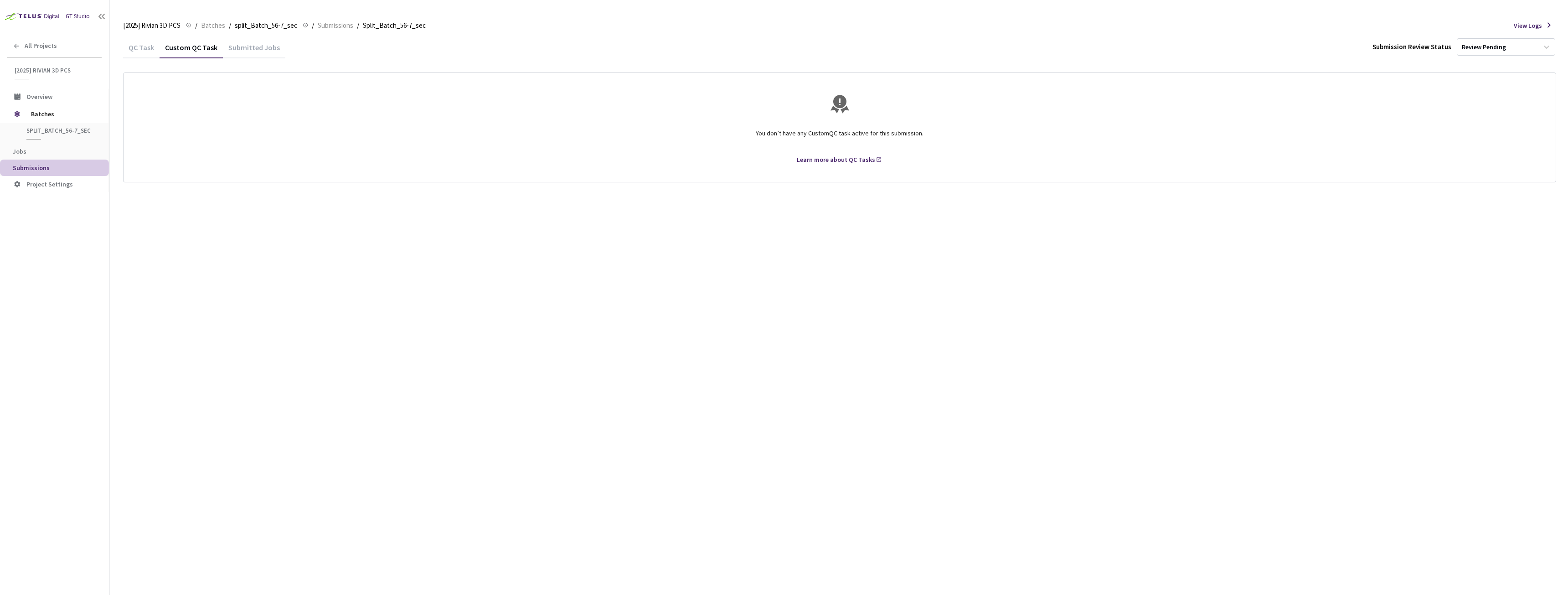
click at [131, 44] on div "QC Task" at bounding box center [141, 50] width 37 height 15
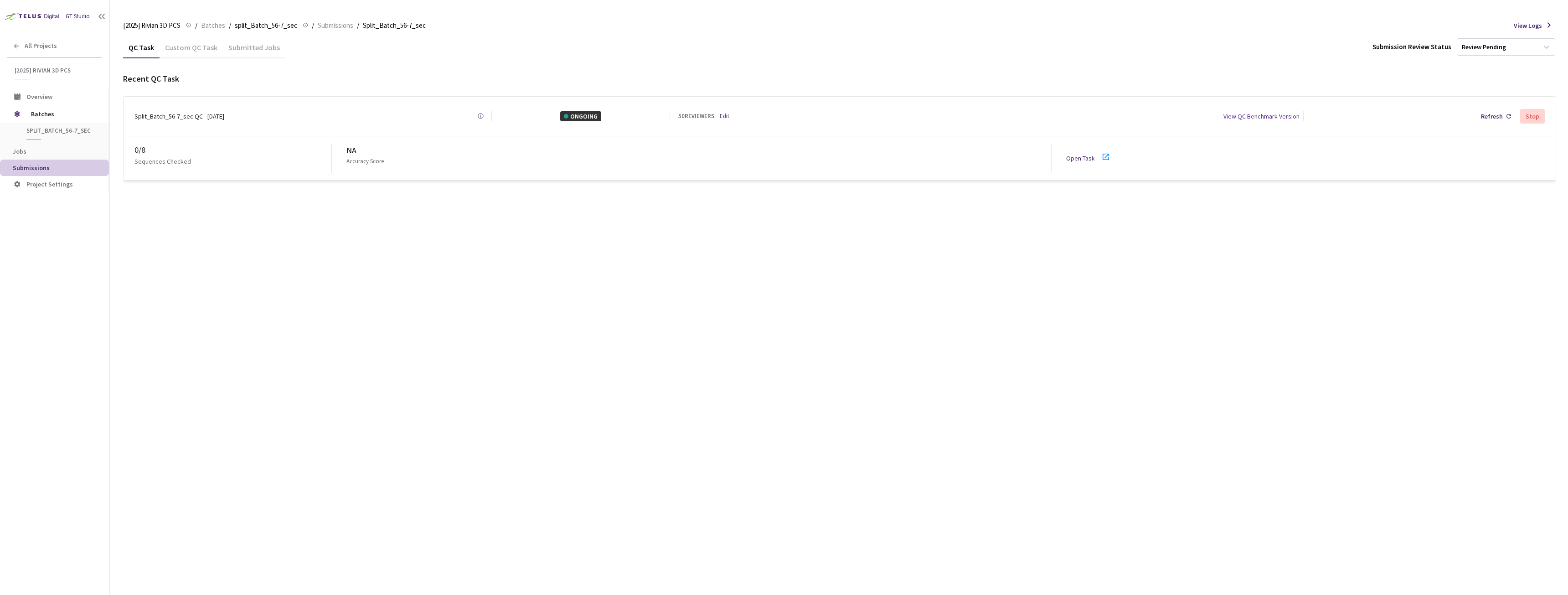
click at [1080, 156] on link "Open Task" at bounding box center [1080, 158] width 29 height 8
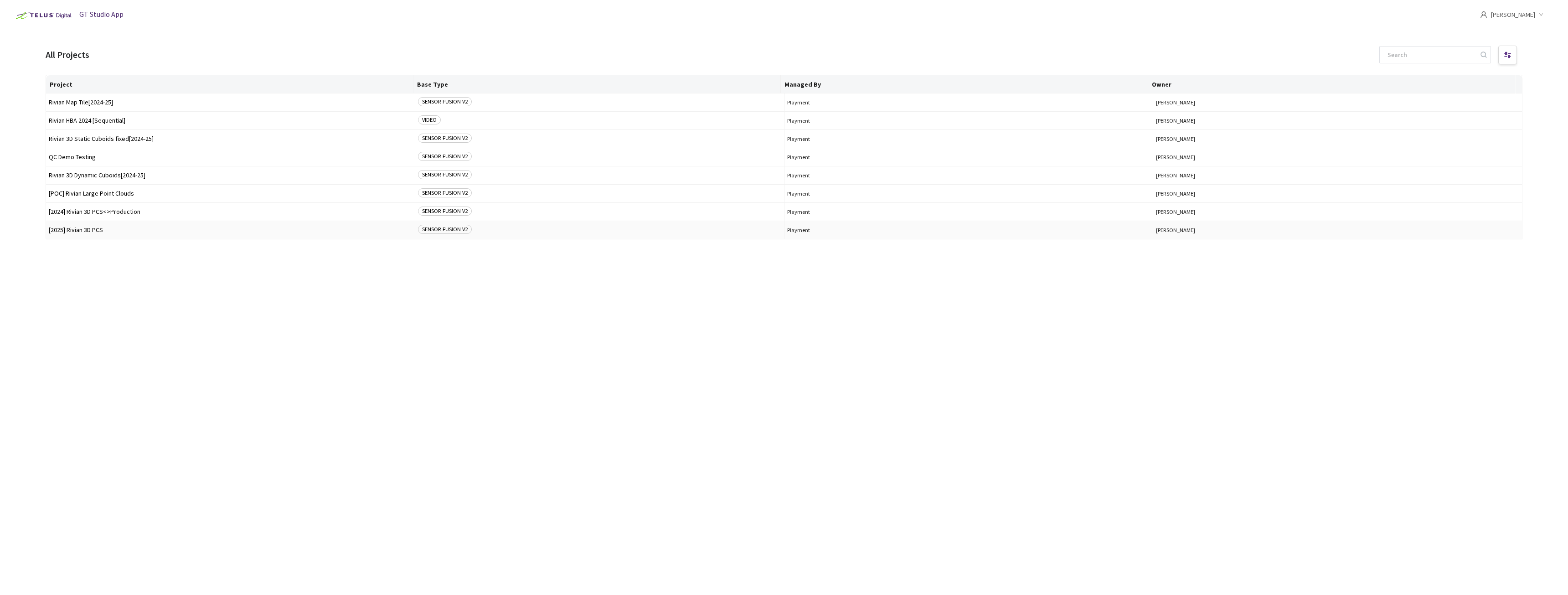
click at [97, 229] on span "[2025] Rivian 3D PCS" at bounding box center [230, 230] width 363 height 7
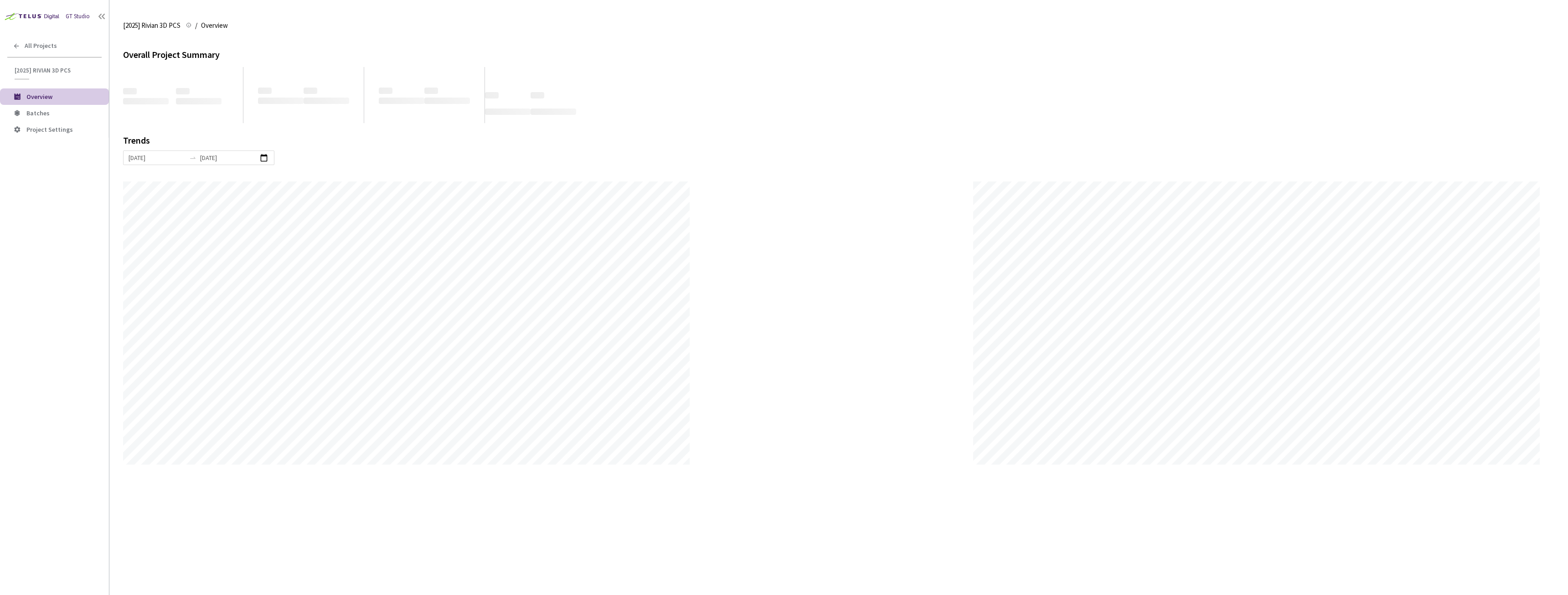
scroll to position [595, 1568]
click at [63, 106] on li "Batches" at bounding box center [54, 113] width 109 height 16
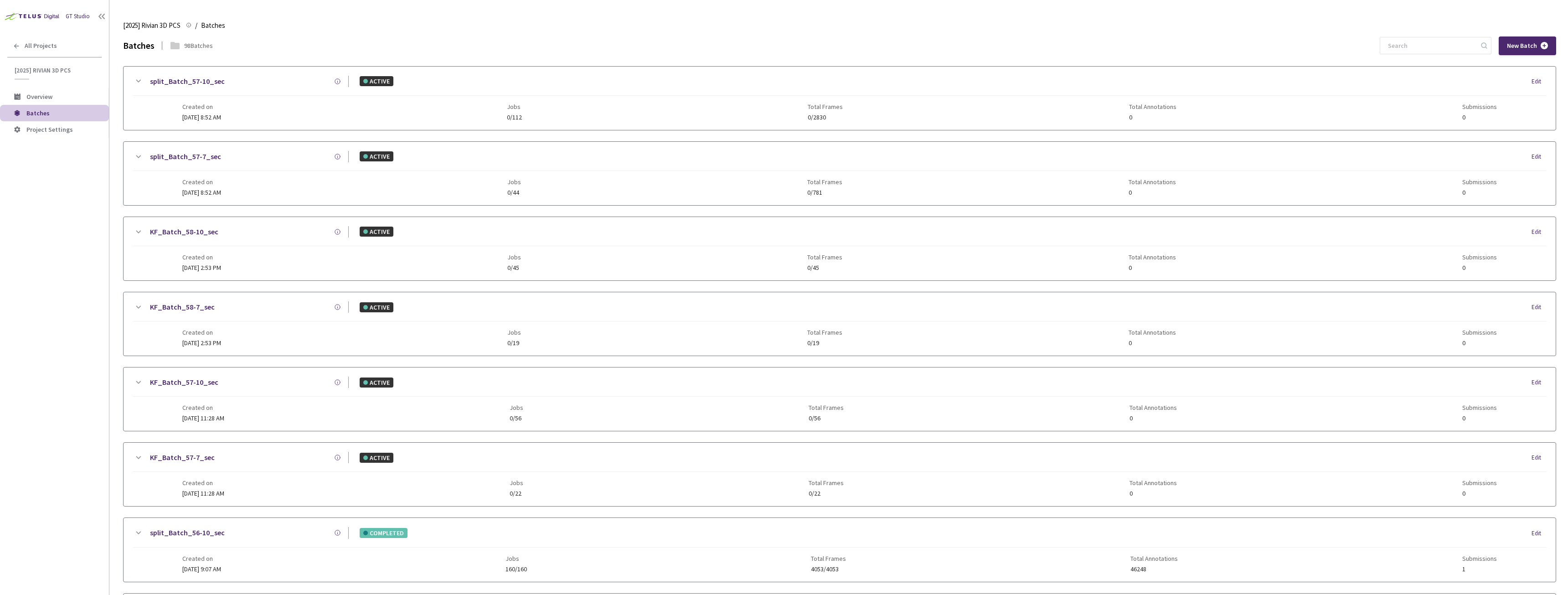
scroll to position [273, 0]
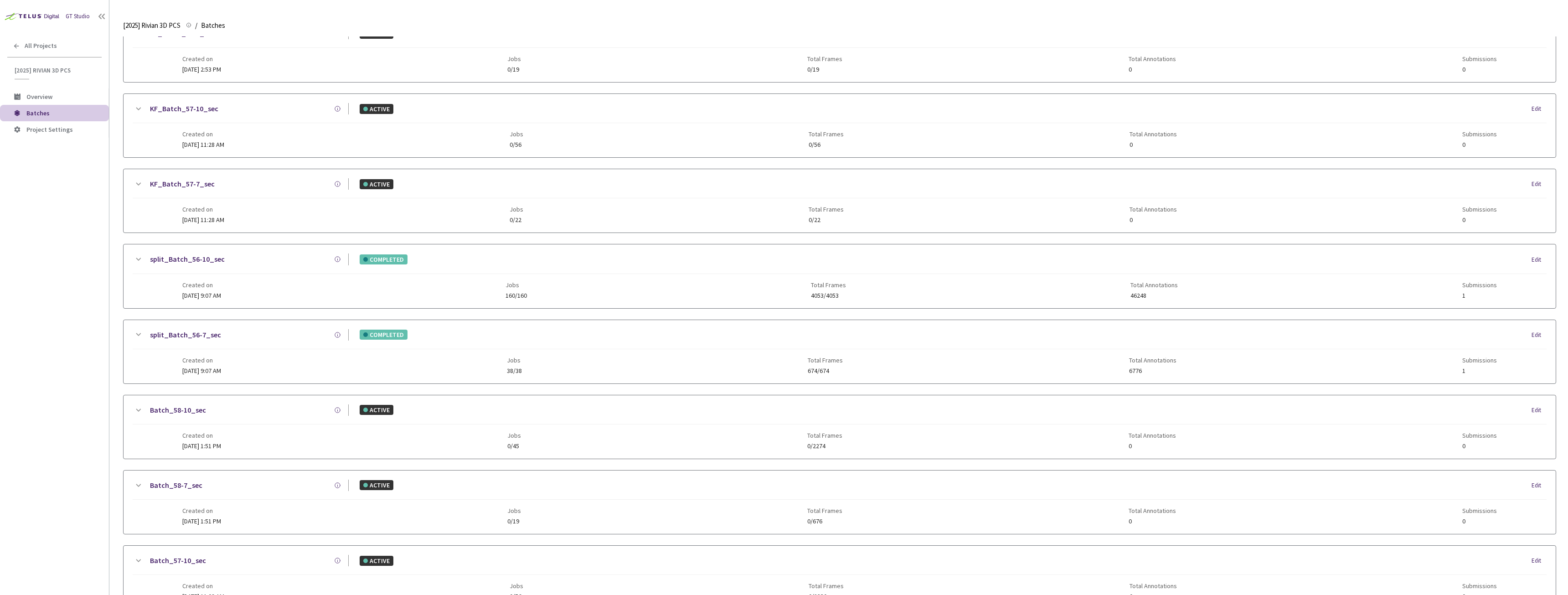
click at [191, 335] on link "split_Batch_56-7_sec" at bounding box center [185, 335] width 71 height 12
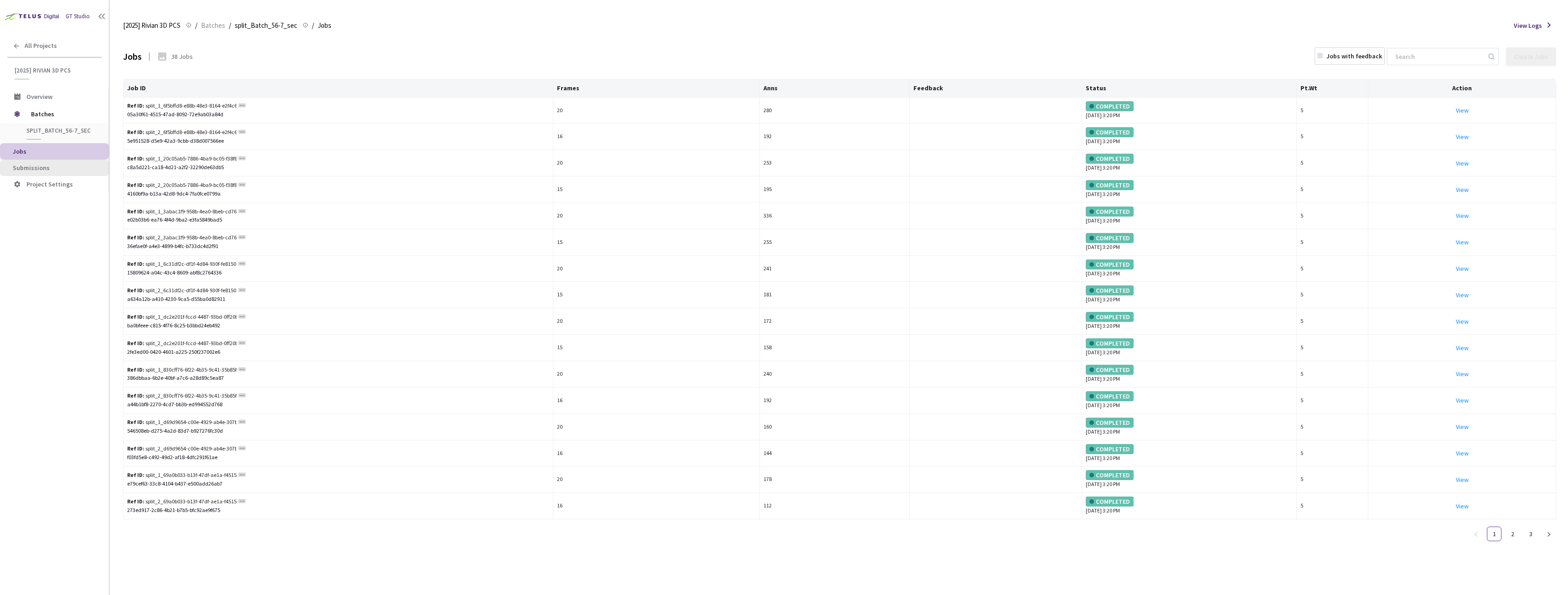
click at [32, 174] on li "Submissions" at bounding box center [54, 167] width 109 height 16
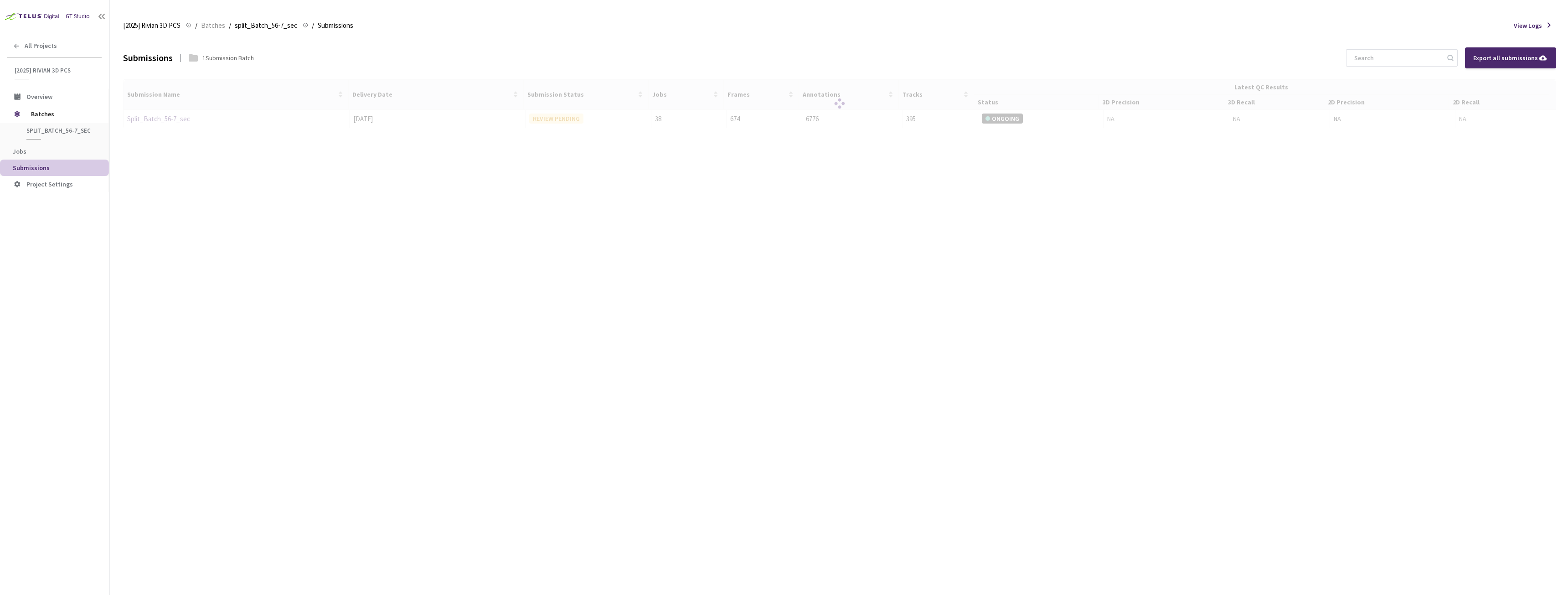
click at [158, 122] on div at bounding box center [839, 104] width 1433 height 49
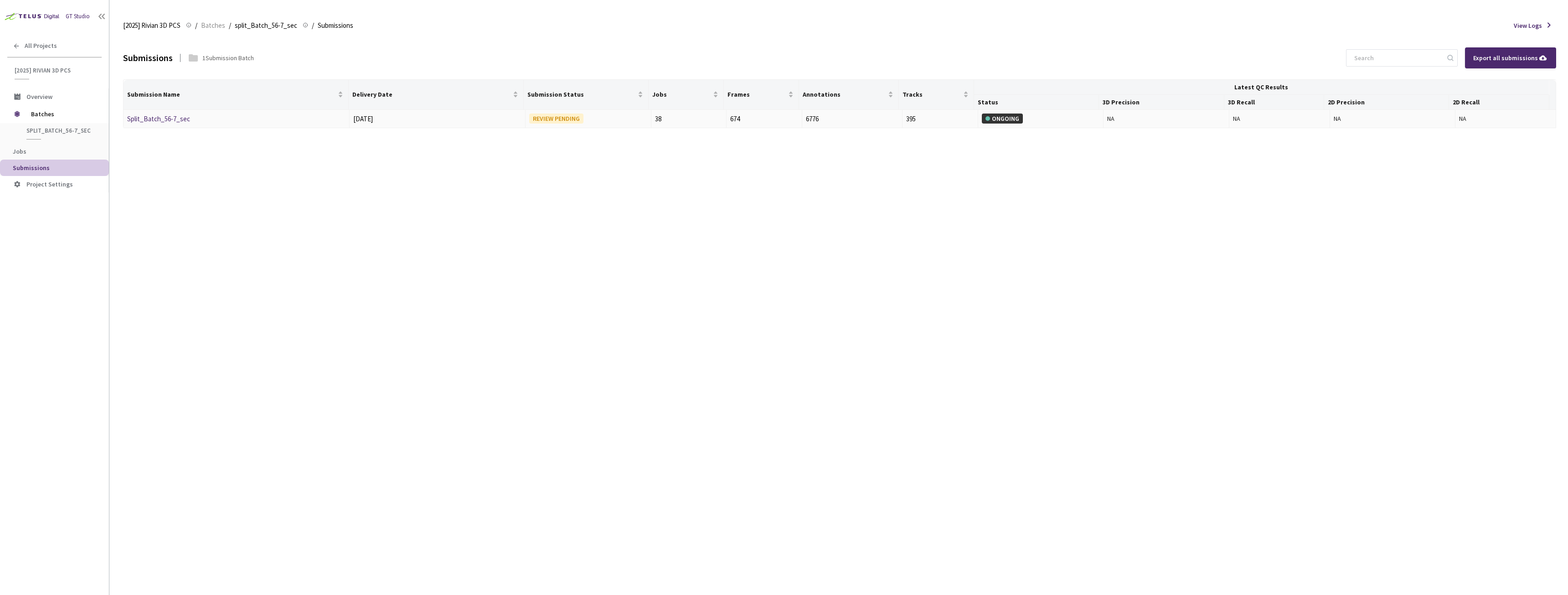
click at [157, 118] on link "Split_Batch_56-7_sec" at bounding box center [158, 119] width 63 height 9
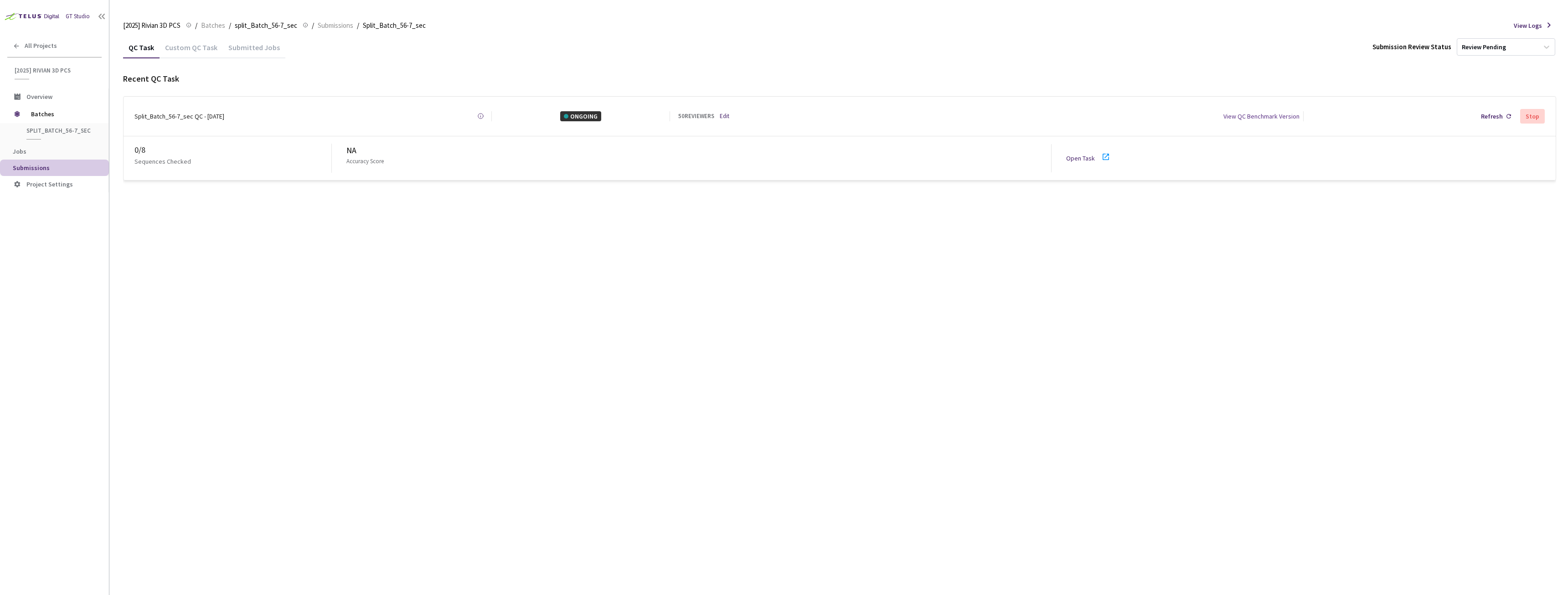
click at [1087, 154] on link "Open Task" at bounding box center [1080, 158] width 29 height 8
